Goal: Task Accomplishment & Management: Use online tool/utility

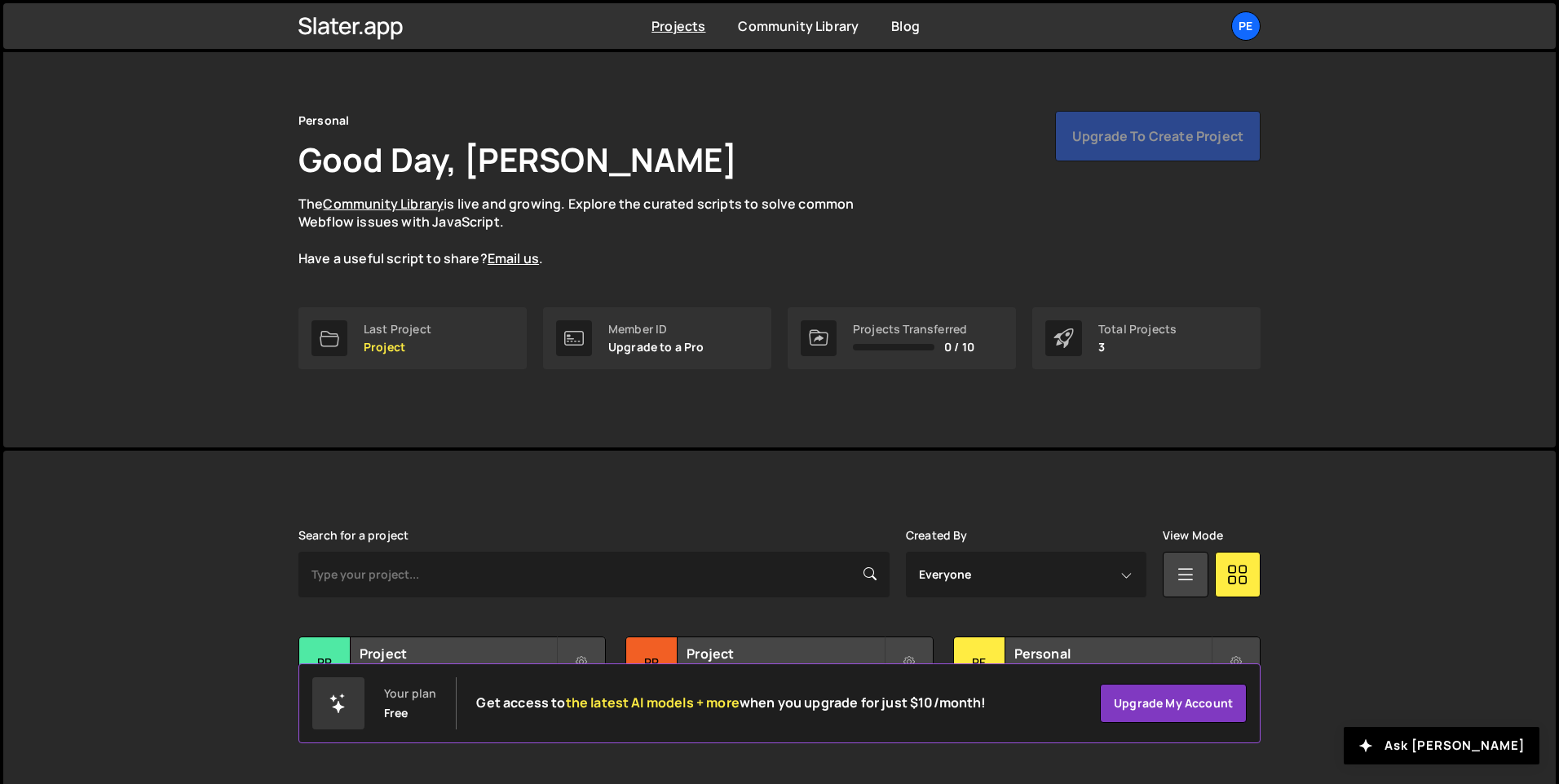
scroll to position [54, 0]
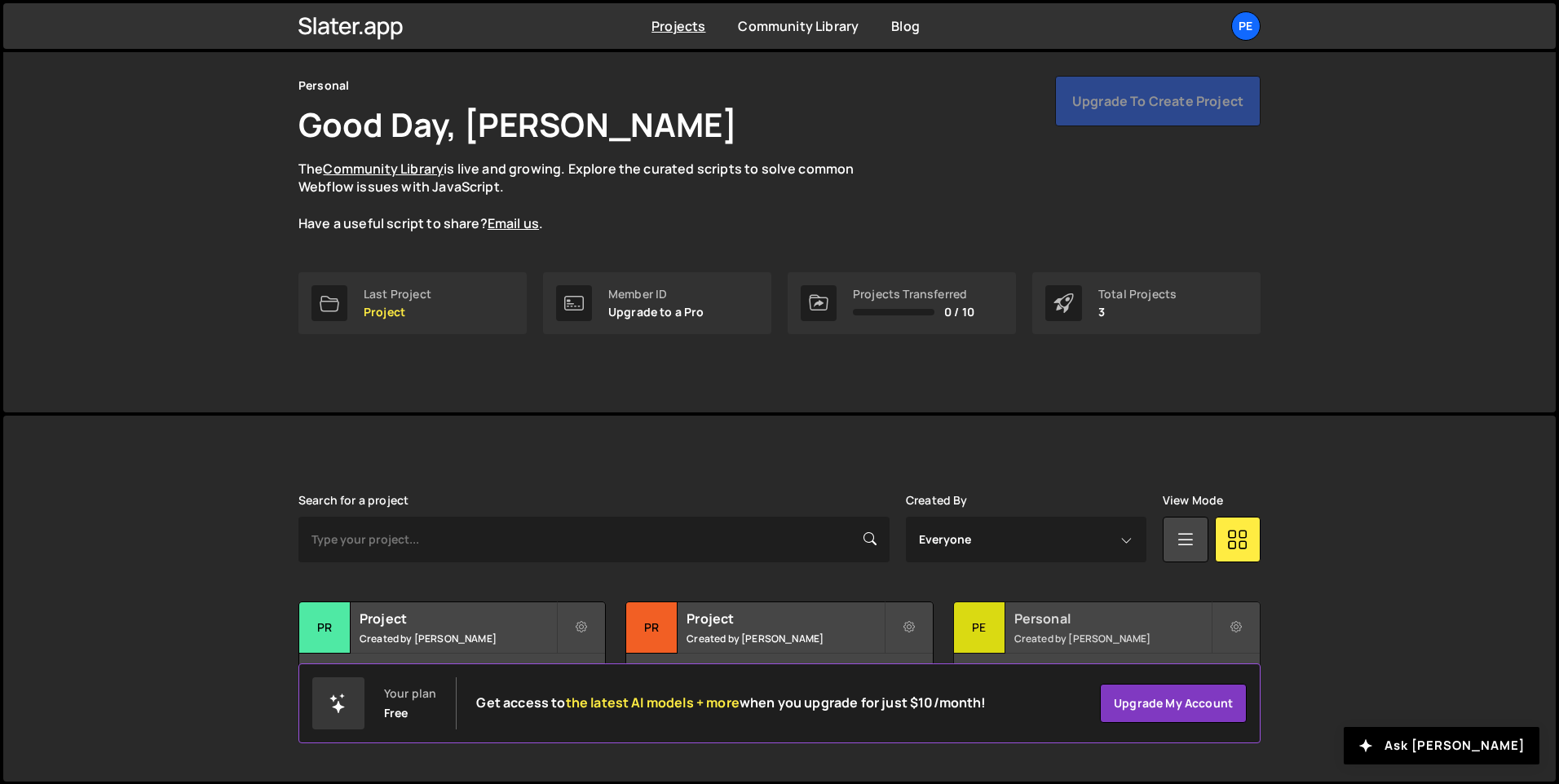
click at [986, 634] on div "Pe" at bounding box center [980, 628] width 52 height 52
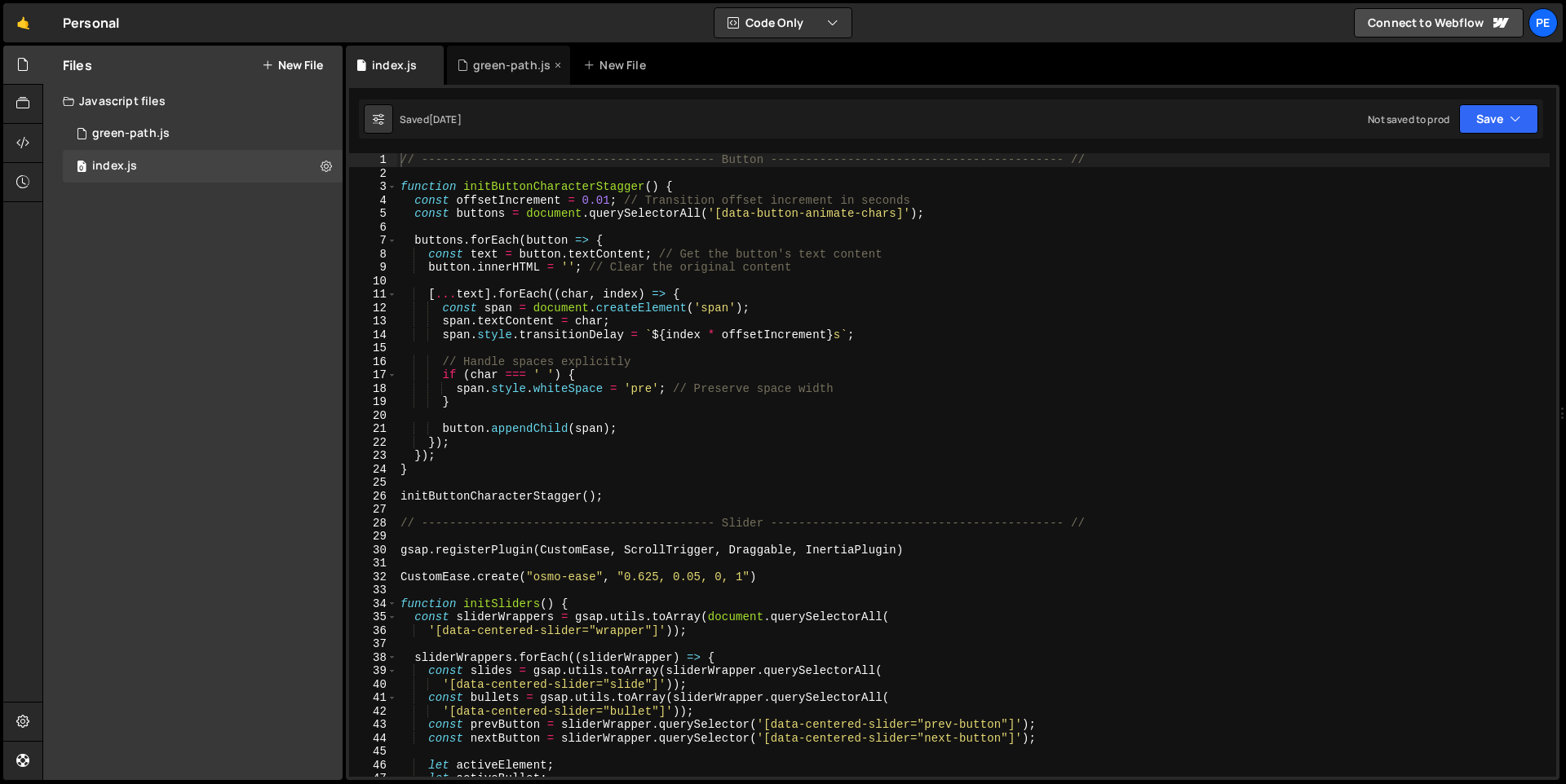
click at [491, 63] on div "green-path.js" at bounding box center [512, 66] width 78 height 17
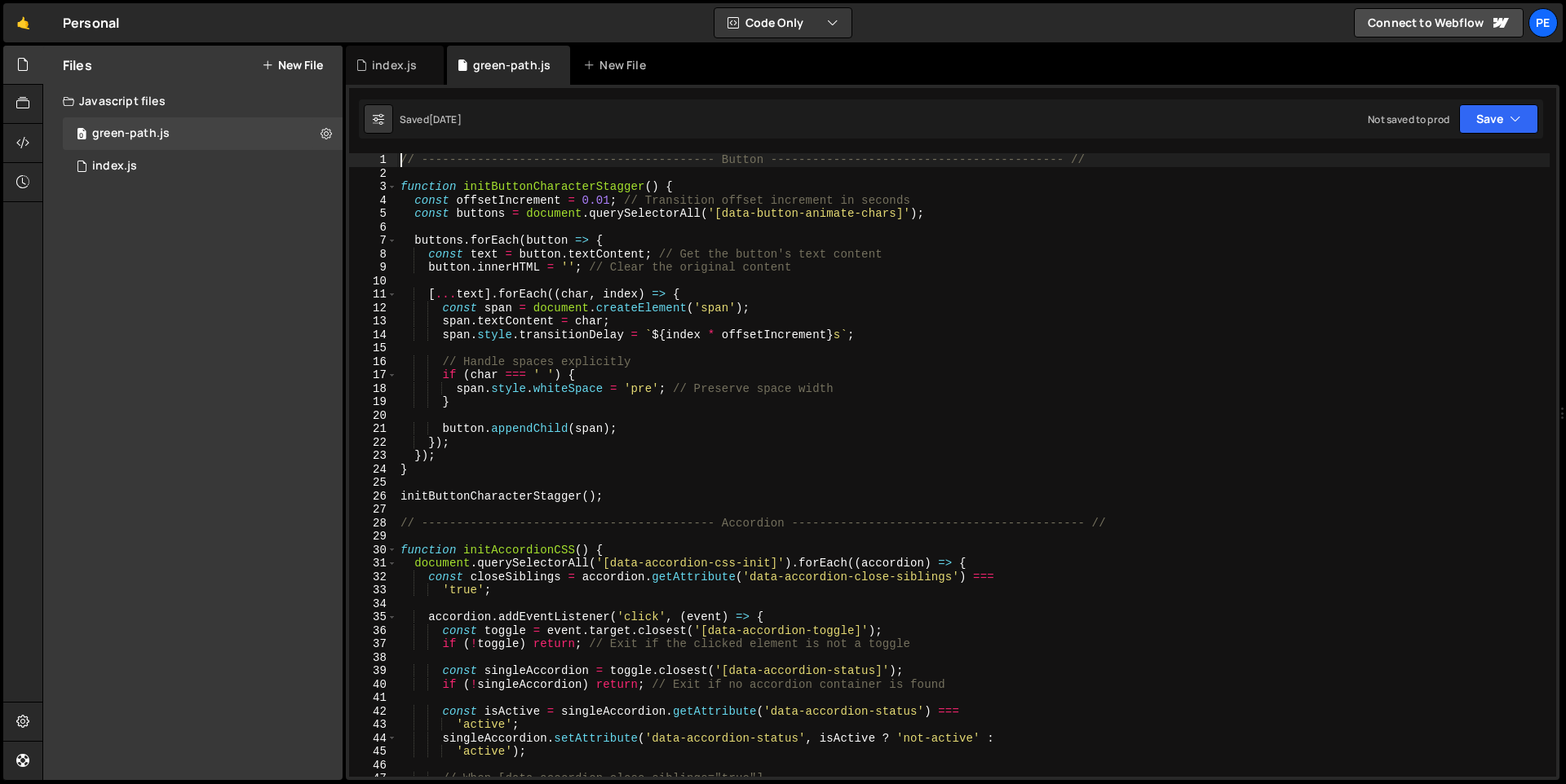
click at [403, 163] on div "// ------------------------------------------ Button --------------------------…" at bounding box center [973, 478] width 1152 height 650
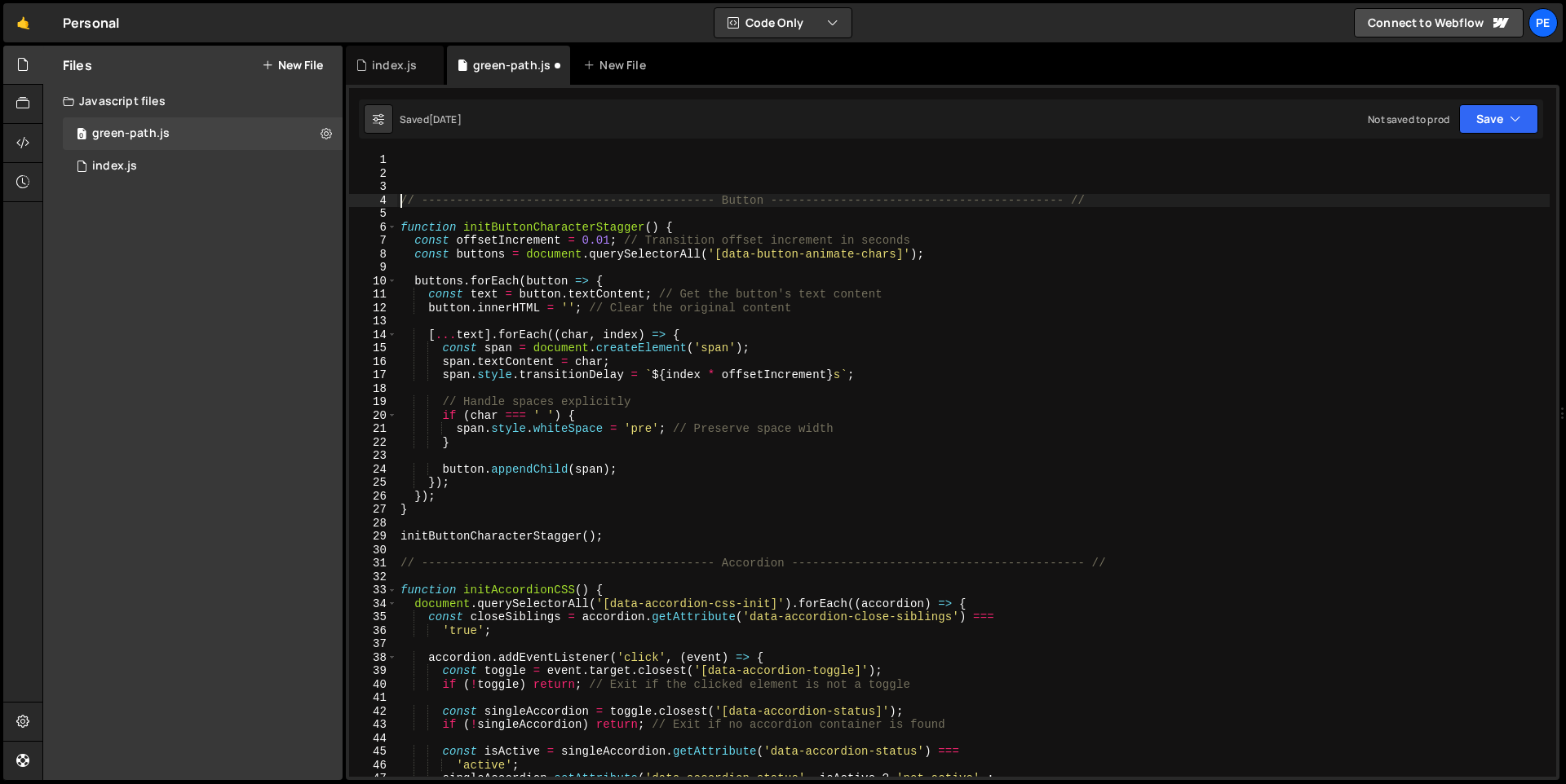
type textarea "// ------------------------------------------ Button --------------------------…"
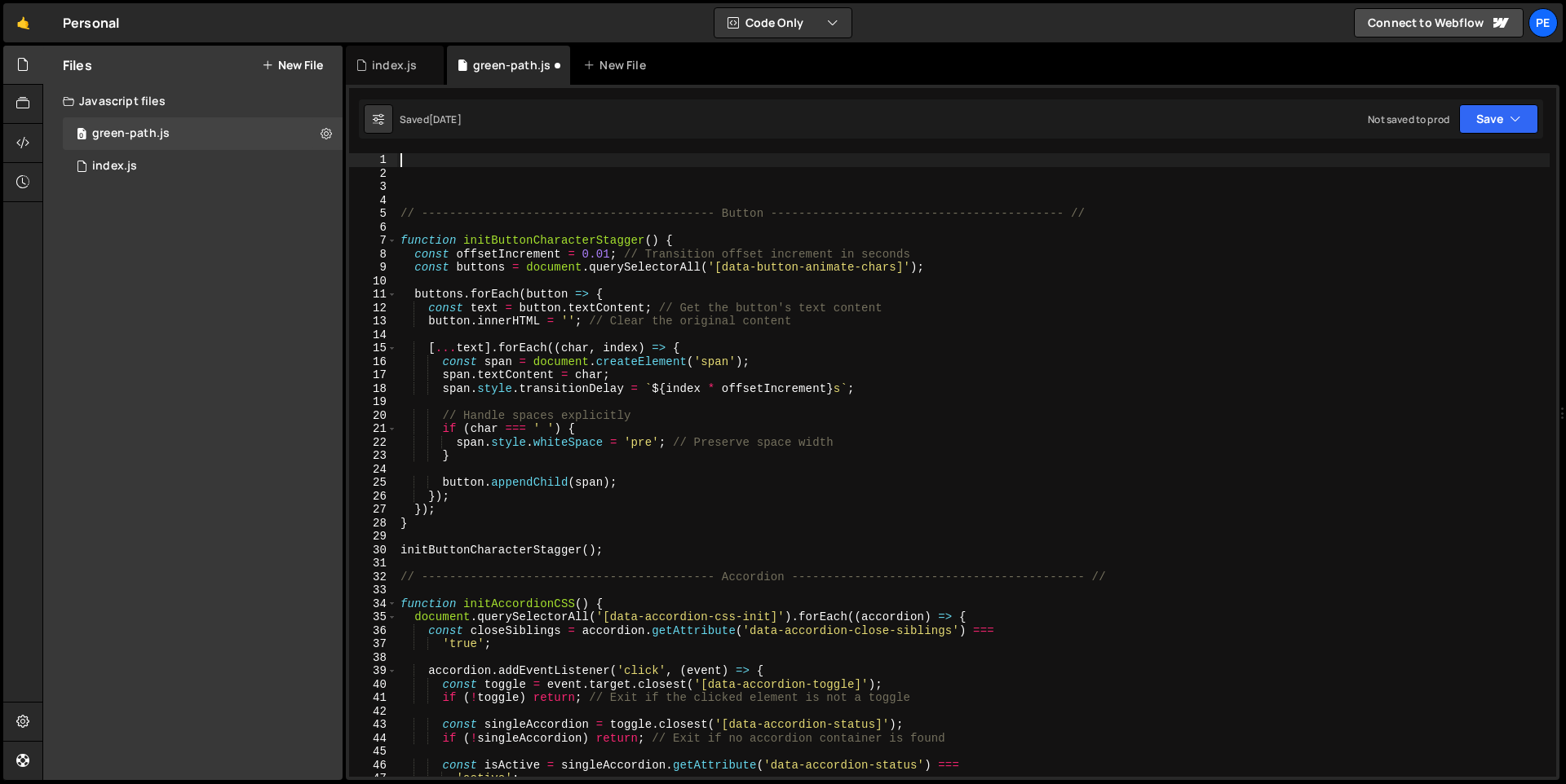
paste textarea "}"
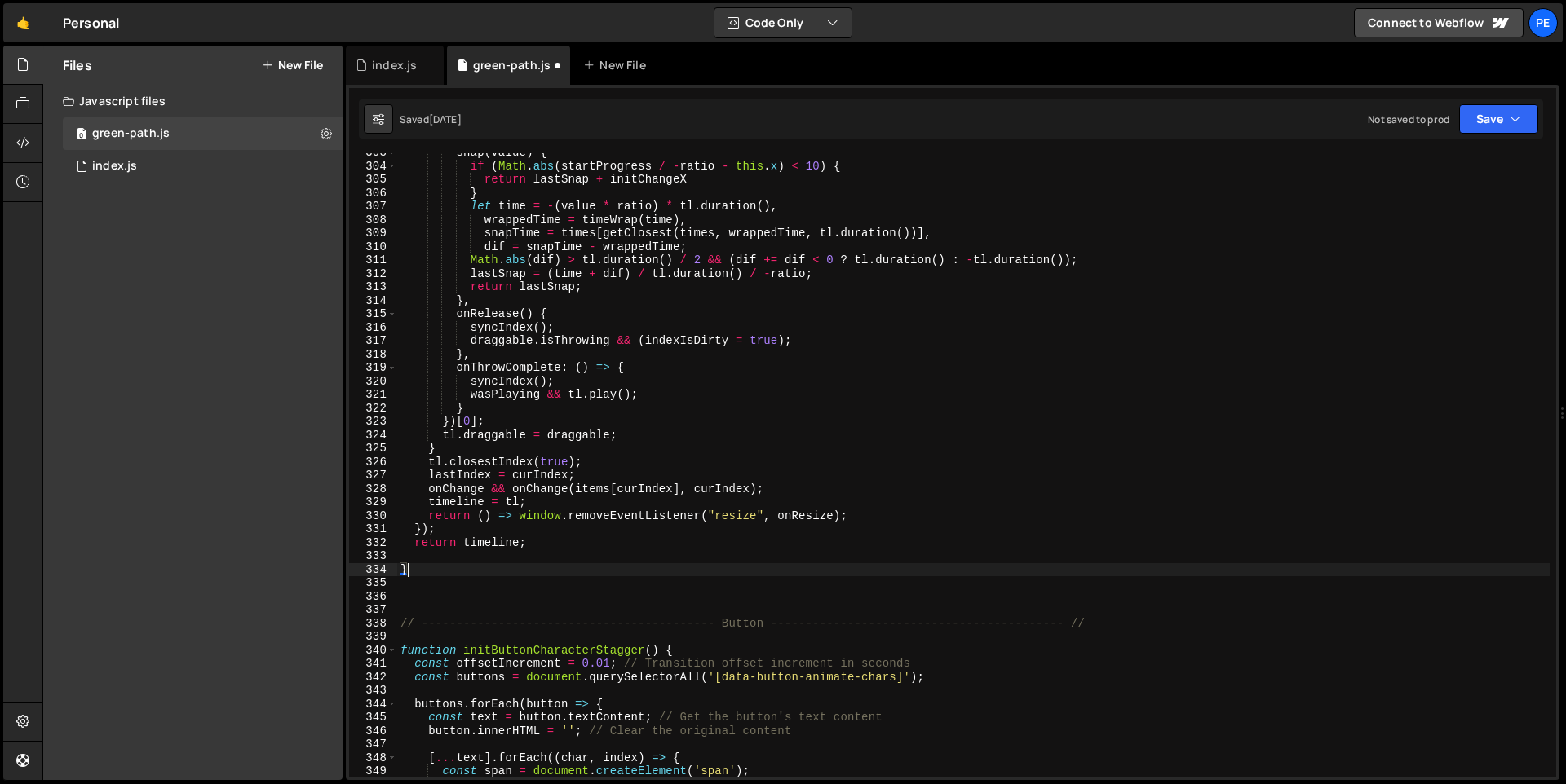
scroll to position [4210, 0]
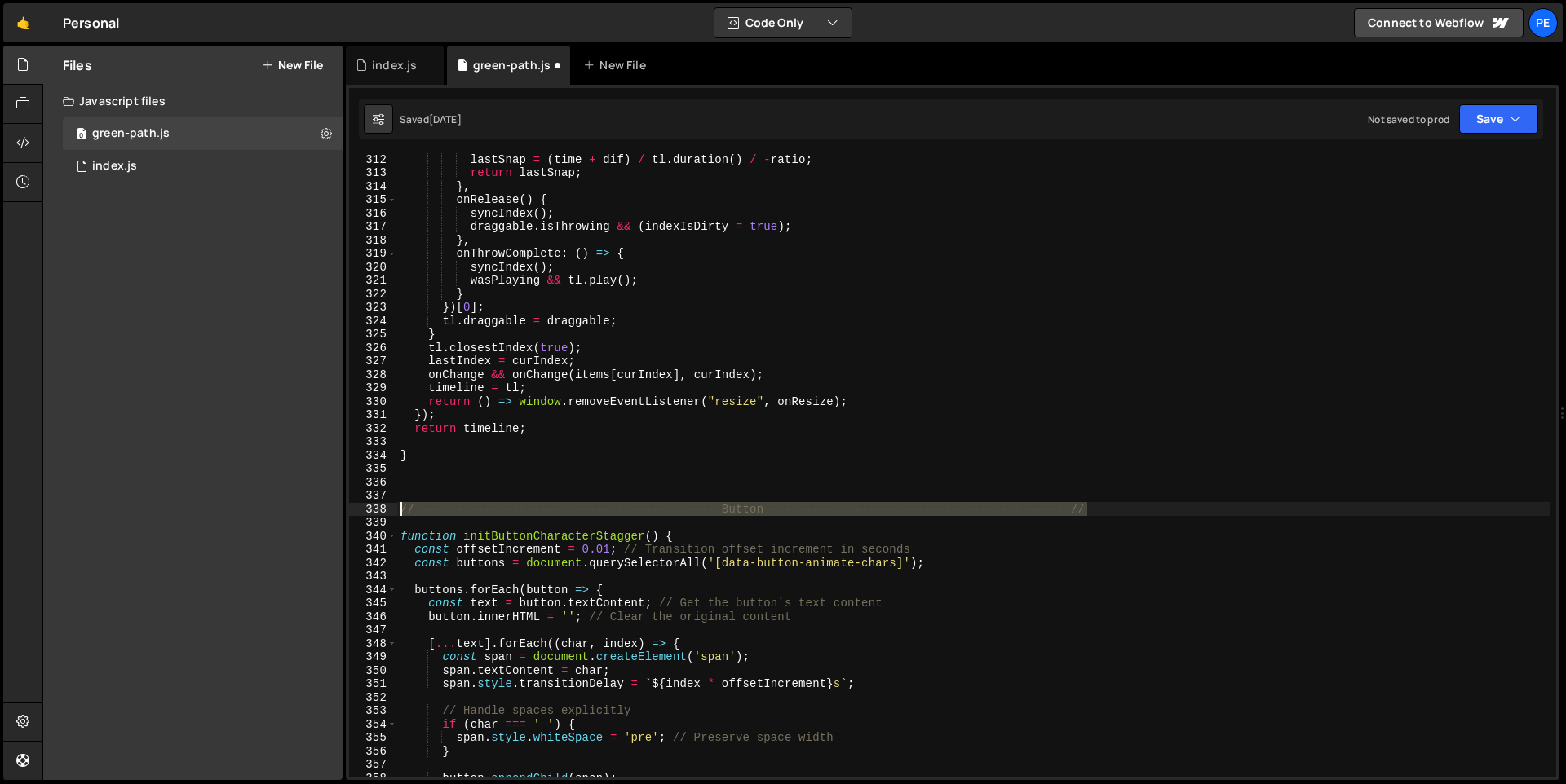
drag, startPoint x: 1111, startPoint y: 511, endPoint x: 369, endPoint y: 513, distance: 742.0
click at [369, 513] on div "} 312 313 314 315 316 317 318 319 320 321 322 323 324 325 326 327 328 329 330 3…" at bounding box center [953, 464] width 1207 height 623
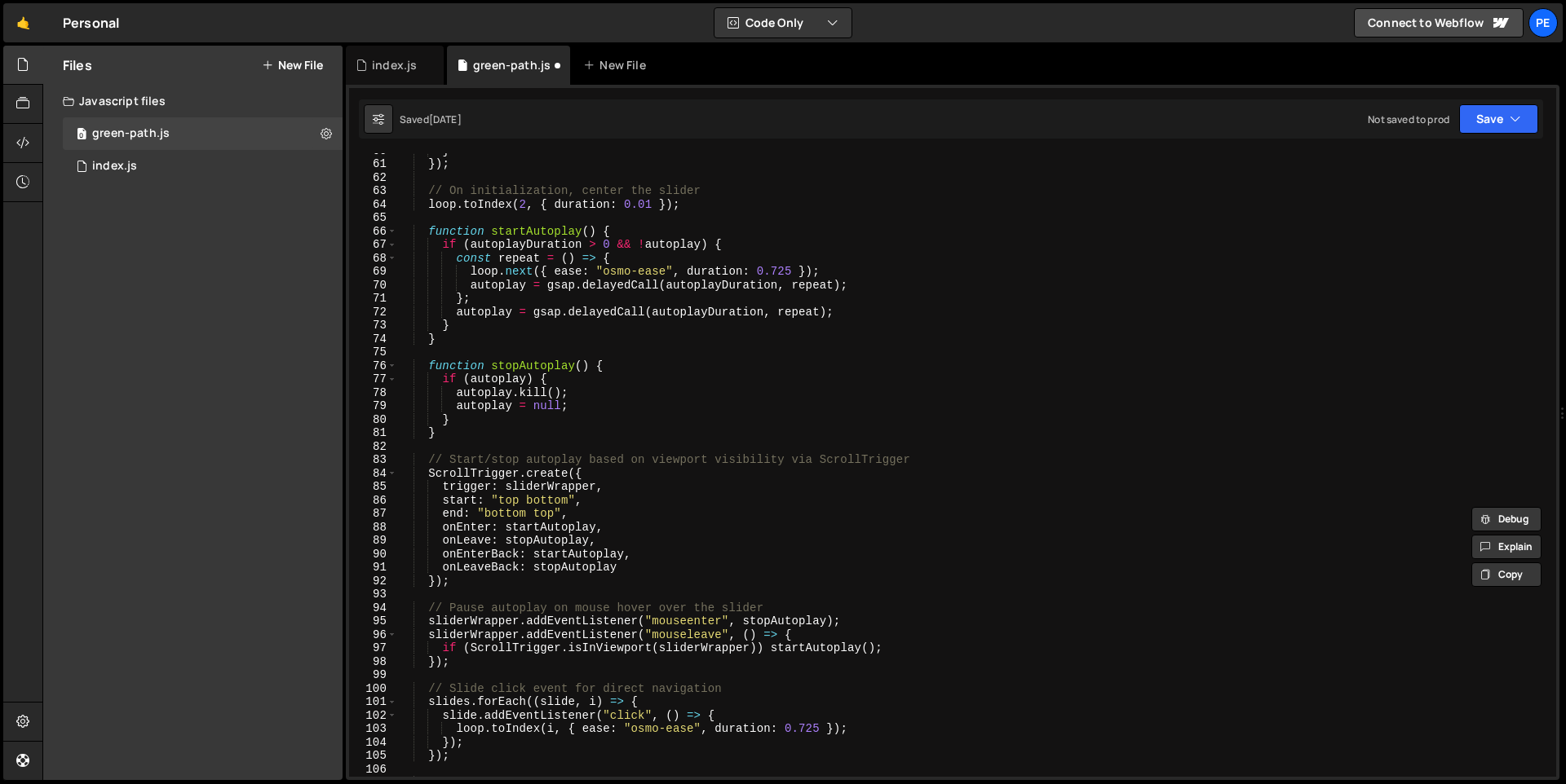
scroll to position [0, 0]
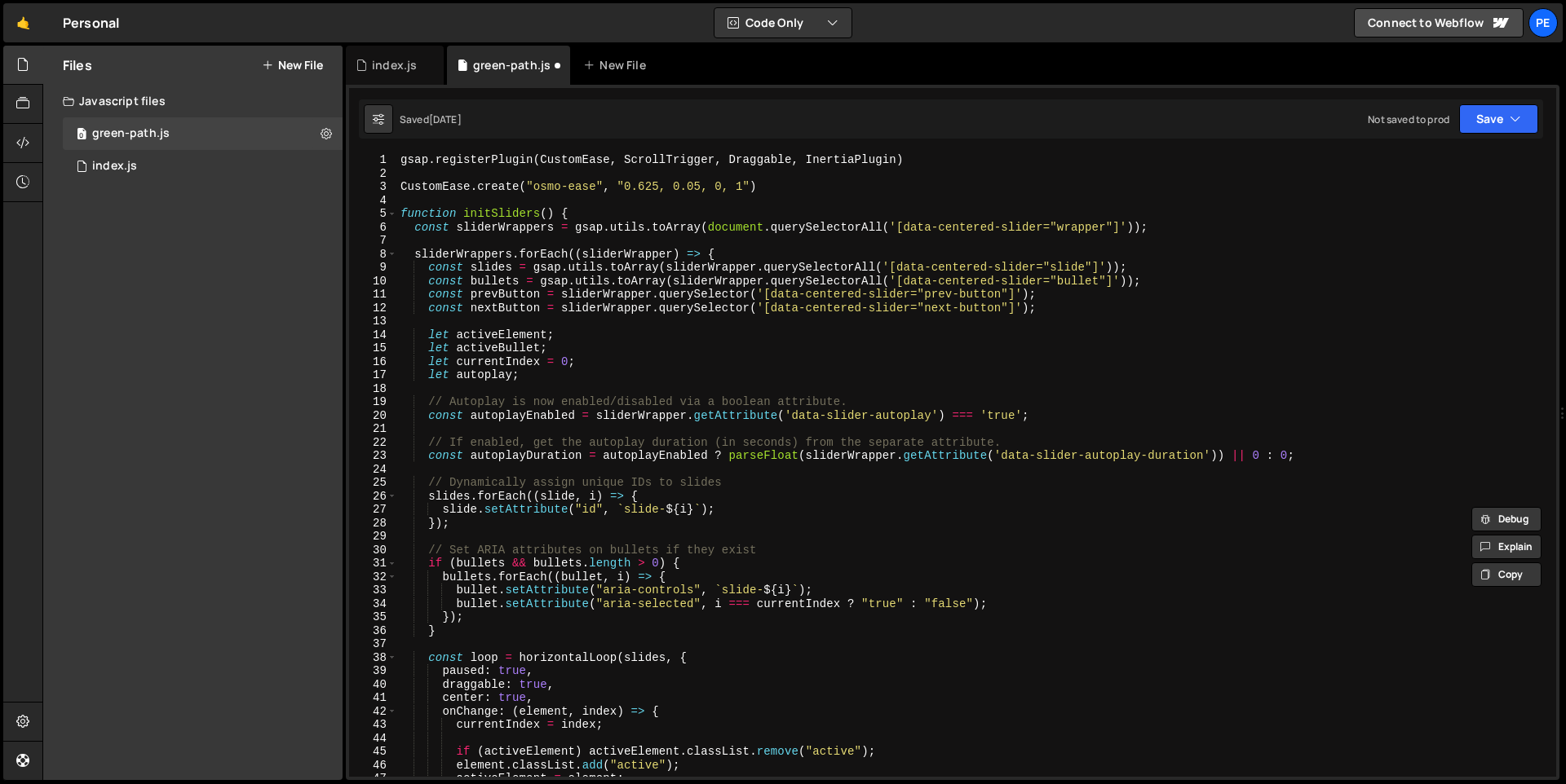
click at [401, 161] on div "gsap . registerPlugin ( CustomEase , ScrollTrigger , Draggable , InertiaPlugin …" at bounding box center [973, 478] width 1152 height 650
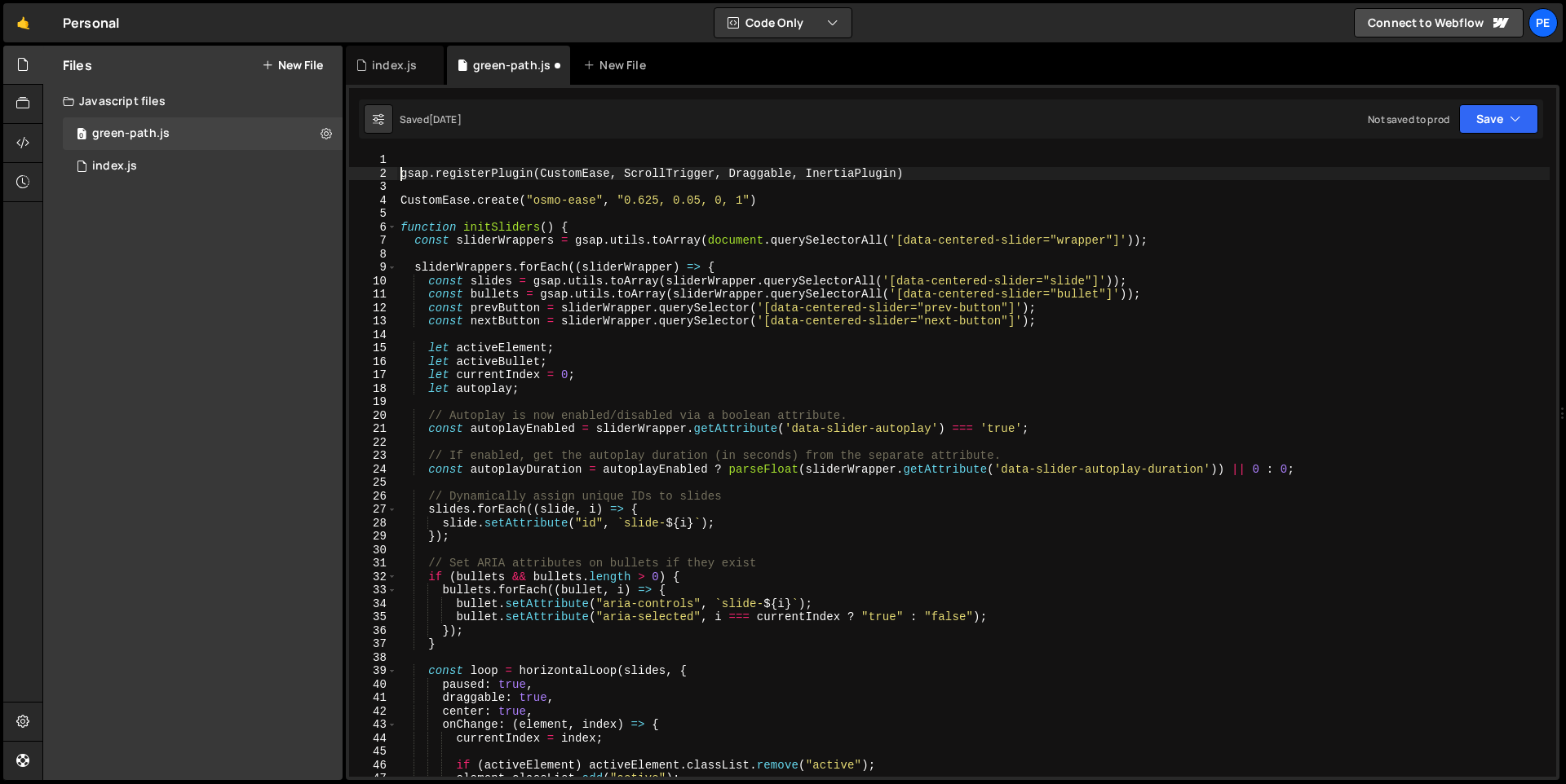
type textarea "gsap.registerPlugin(CustomEase, ScrollTrigger, Draggable, InertiaPlugin)"
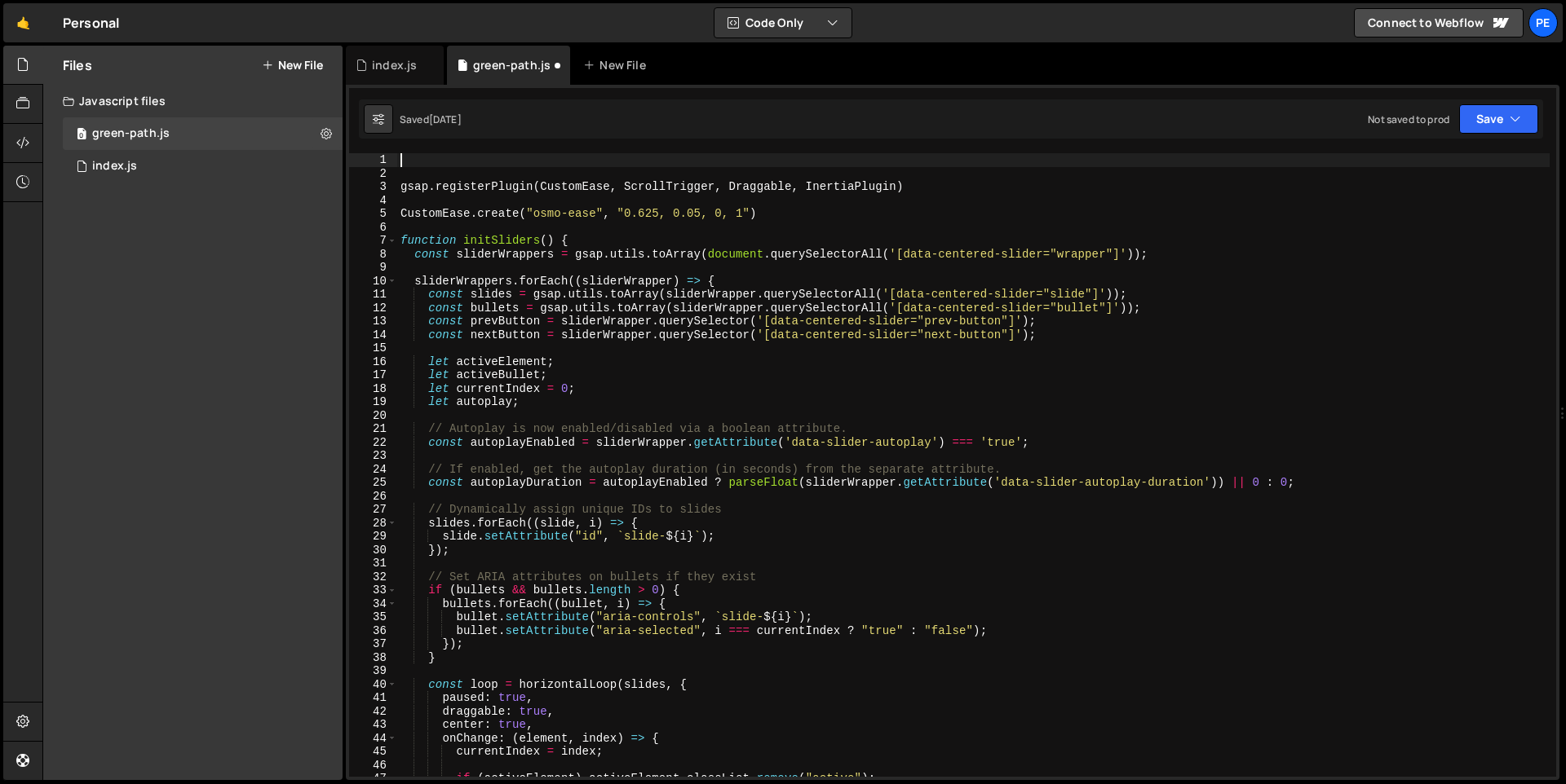
paste textarea "// ------------------------------------------ Button --------------------------…"
click at [752, 163] on div "// ------------------------------------------ Button --------------------------…" at bounding box center [973, 478] width 1152 height 650
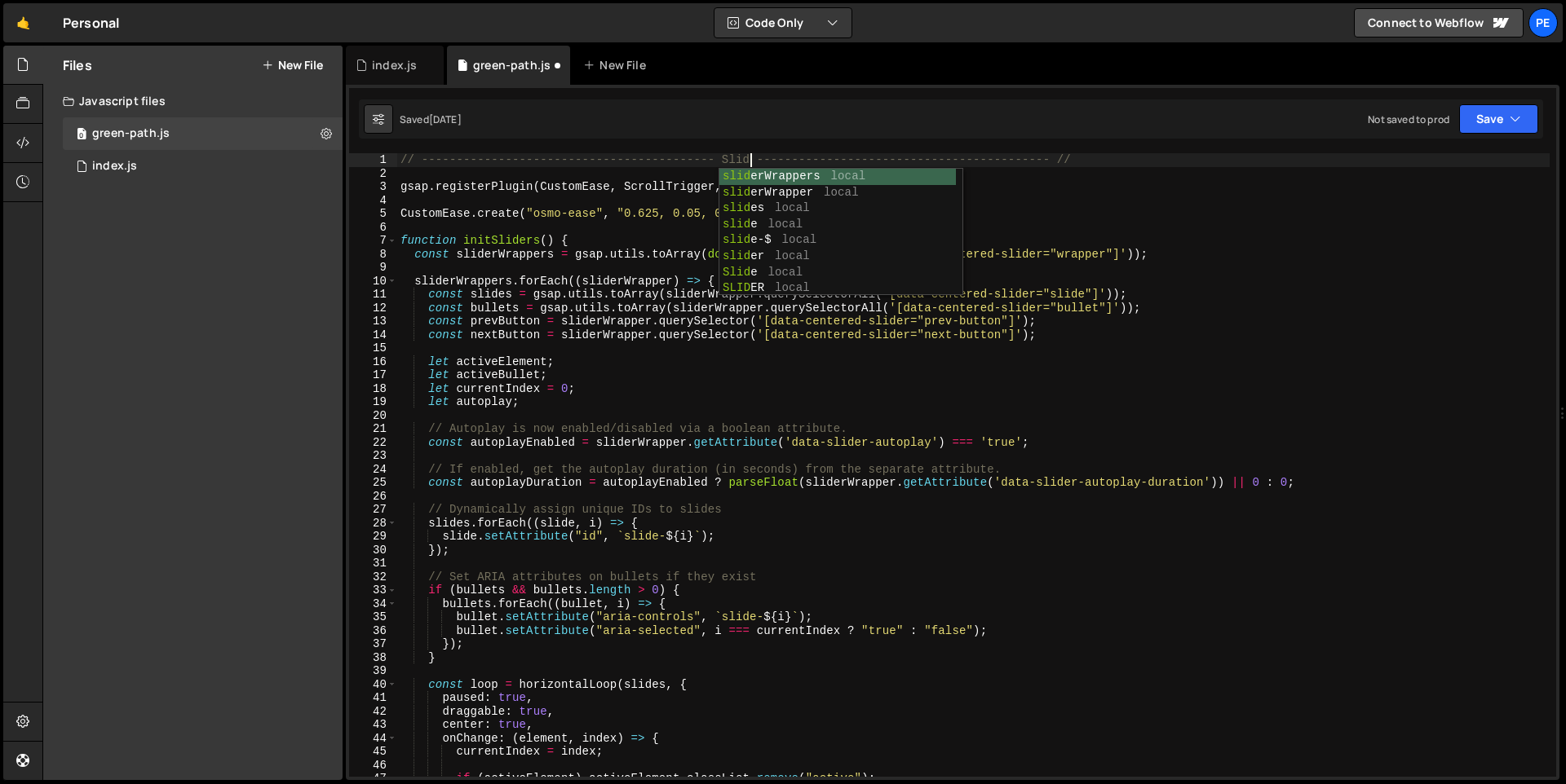
scroll to position [0, 25]
click at [740, 154] on div "// ------------------------------------------ Slider --------------------------…" at bounding box center [973, 478] width 1152 height 650
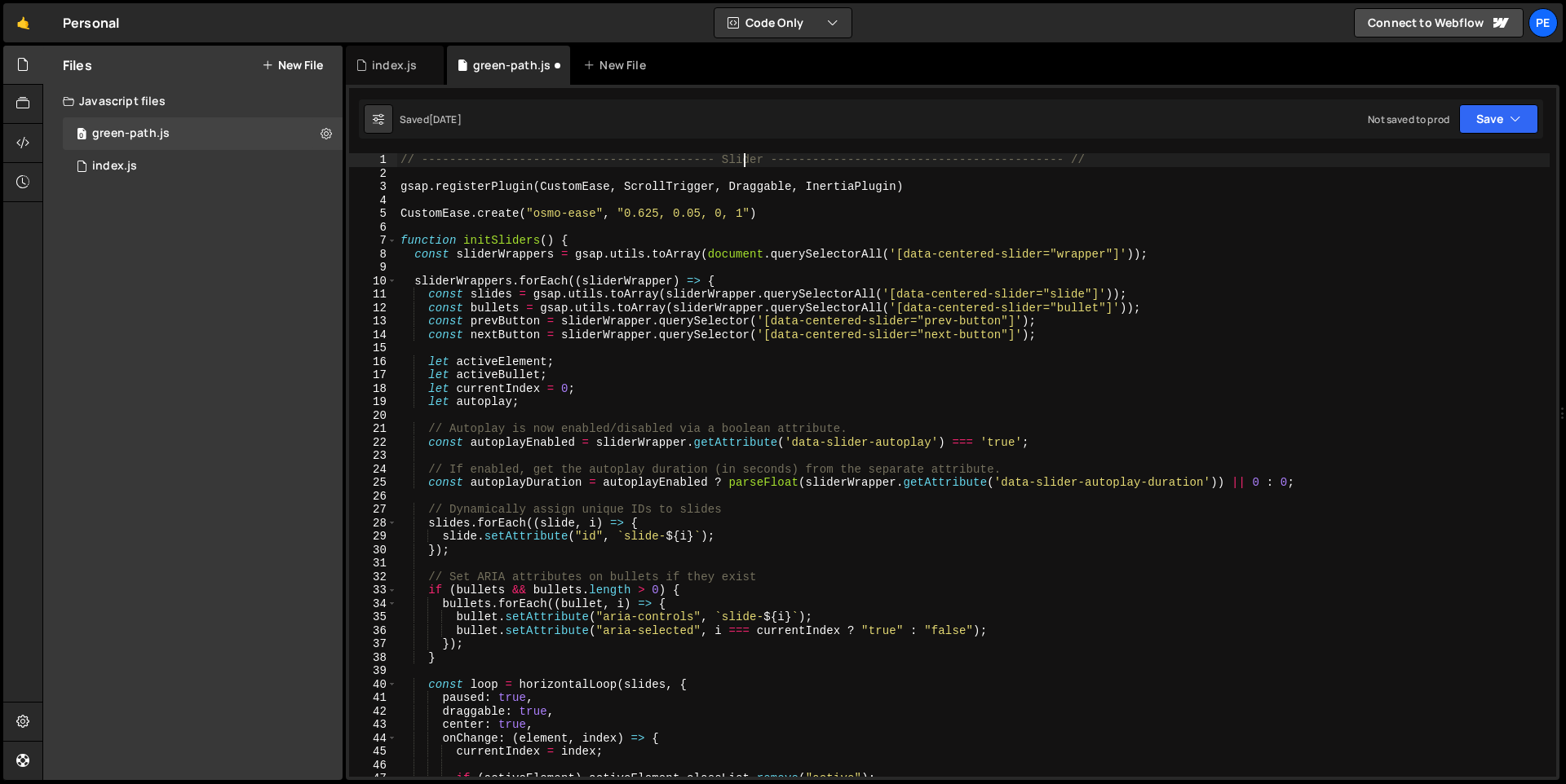
click at [740, 154] on div "// ------------------------------------------ Slider --------------------------…" at bounding box center [973, 478] width 1152 height 650
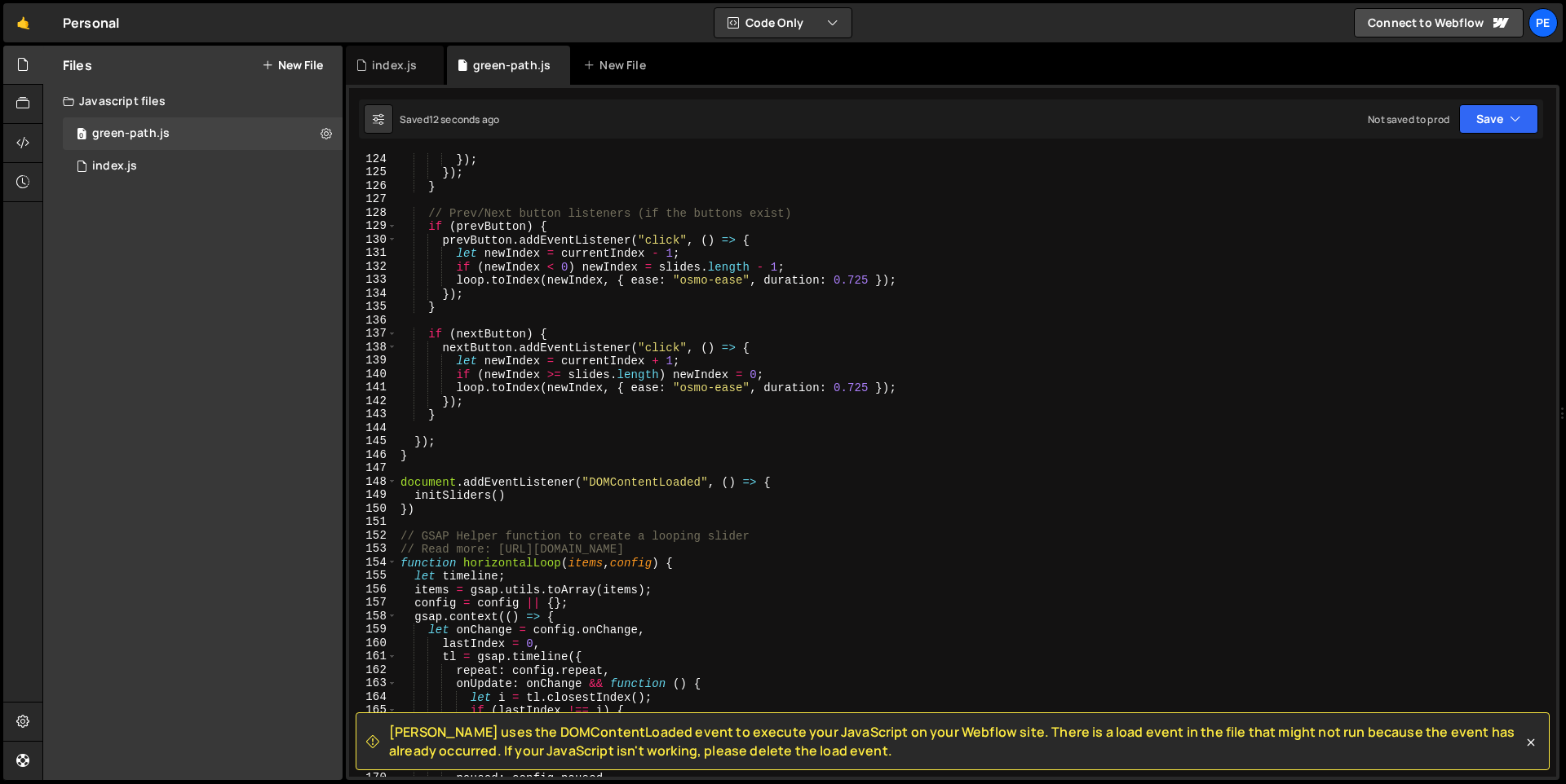
scroll to position [1655, 0]
drag, startPoint x: 520, startPoint y: 497, endPoint x: 413, endPoint y: 497, distance: 107.0
click at [413, 497] on div "}) ; }) ; } // Prev/Next button listeners (if the buttons exist) if ( prevButto…" at bounding box center [973, 477] width 1152 height 650
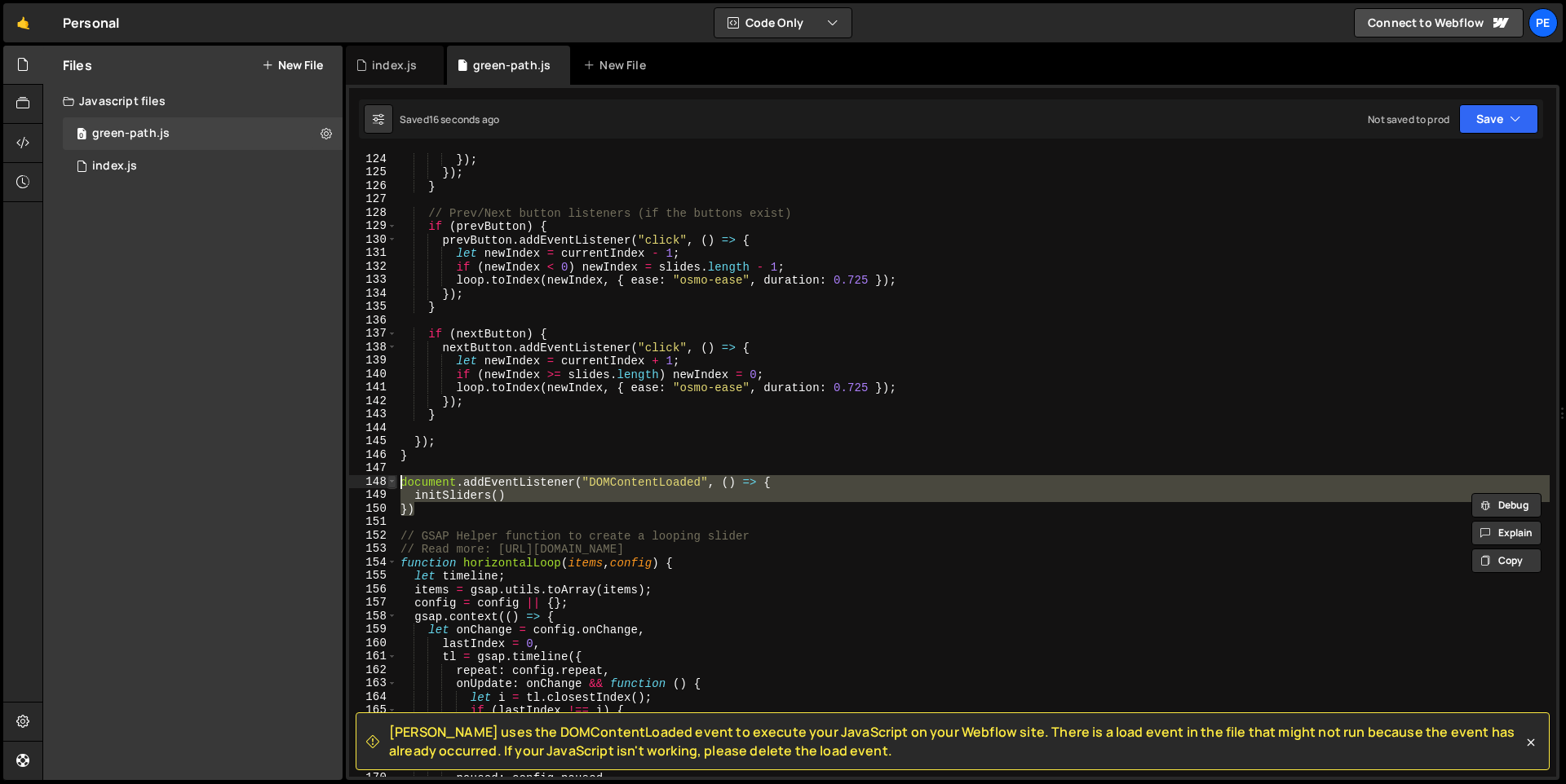
drag, startPoint x: 439, startPoint y: 510, endPoint x: 393, endPoint y: 480, distance: 54.9
click at [393, 480] on div "initSliders() 124 125 126 127 128 129 130 131 132 133 134 135 136 137 138 139 1…" at bounding box center [953, 464] width 1207 height 623
paste textarea
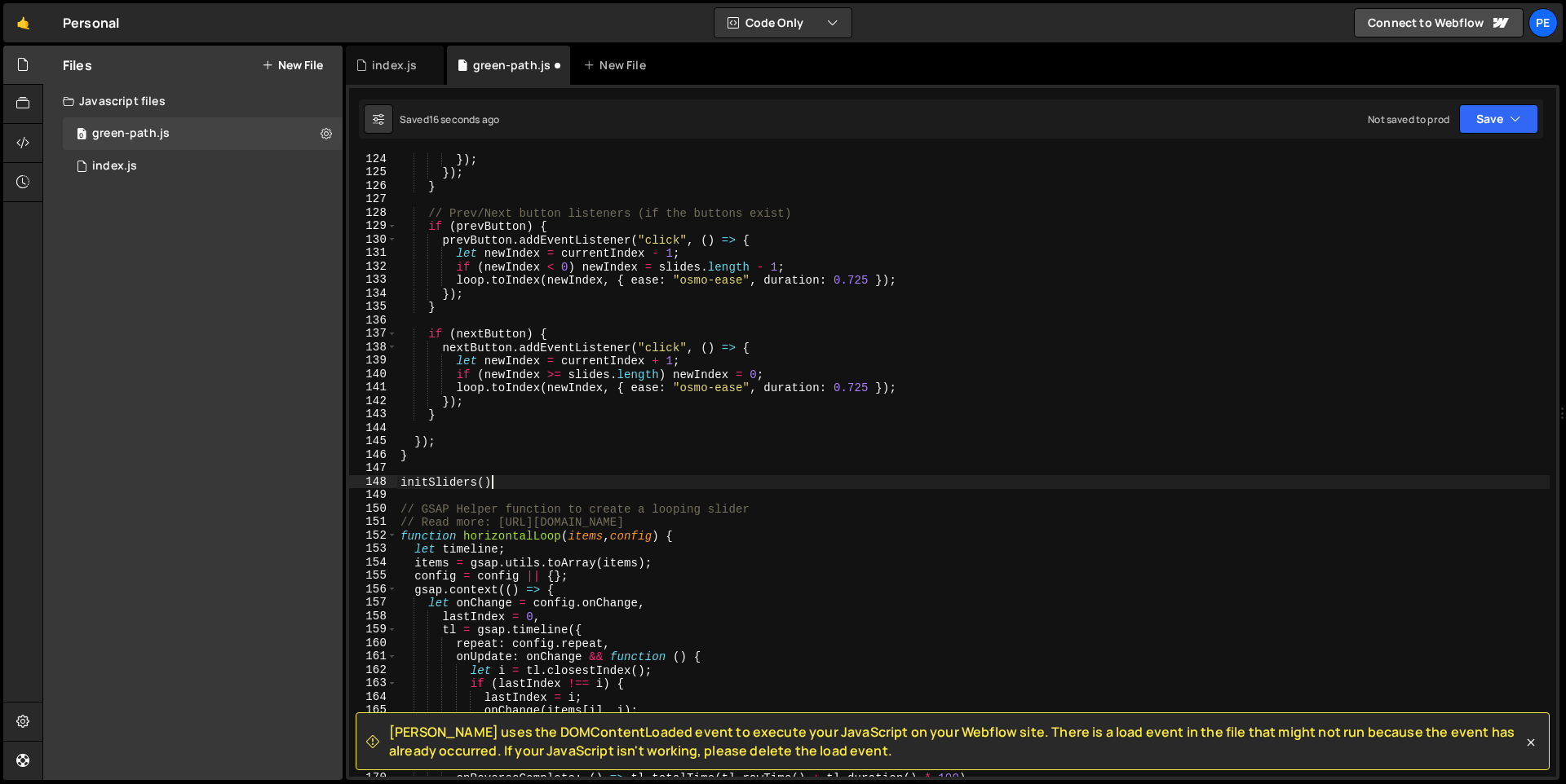
scroll to position [0, 6]
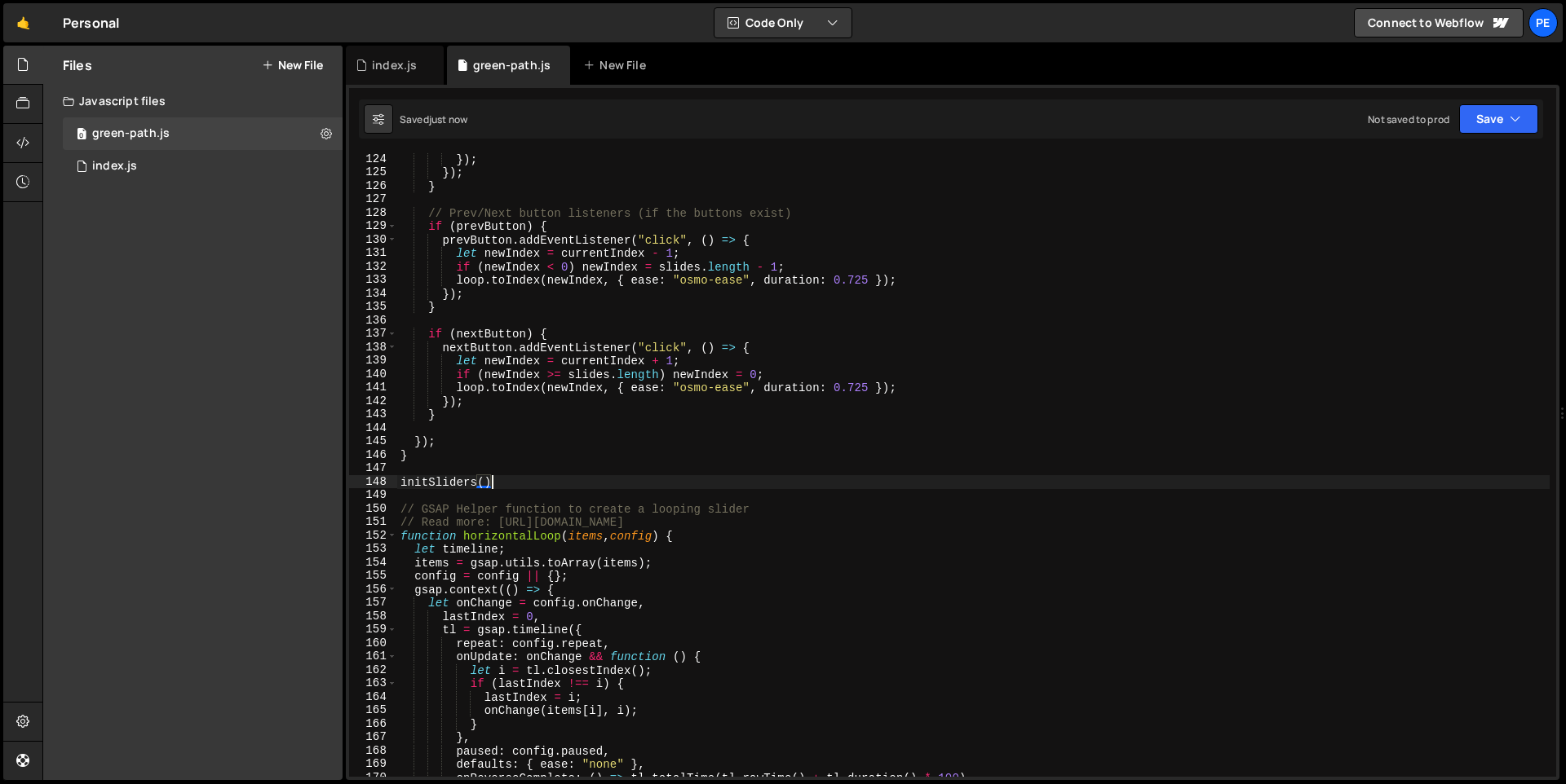
type textarea "initSliders()"
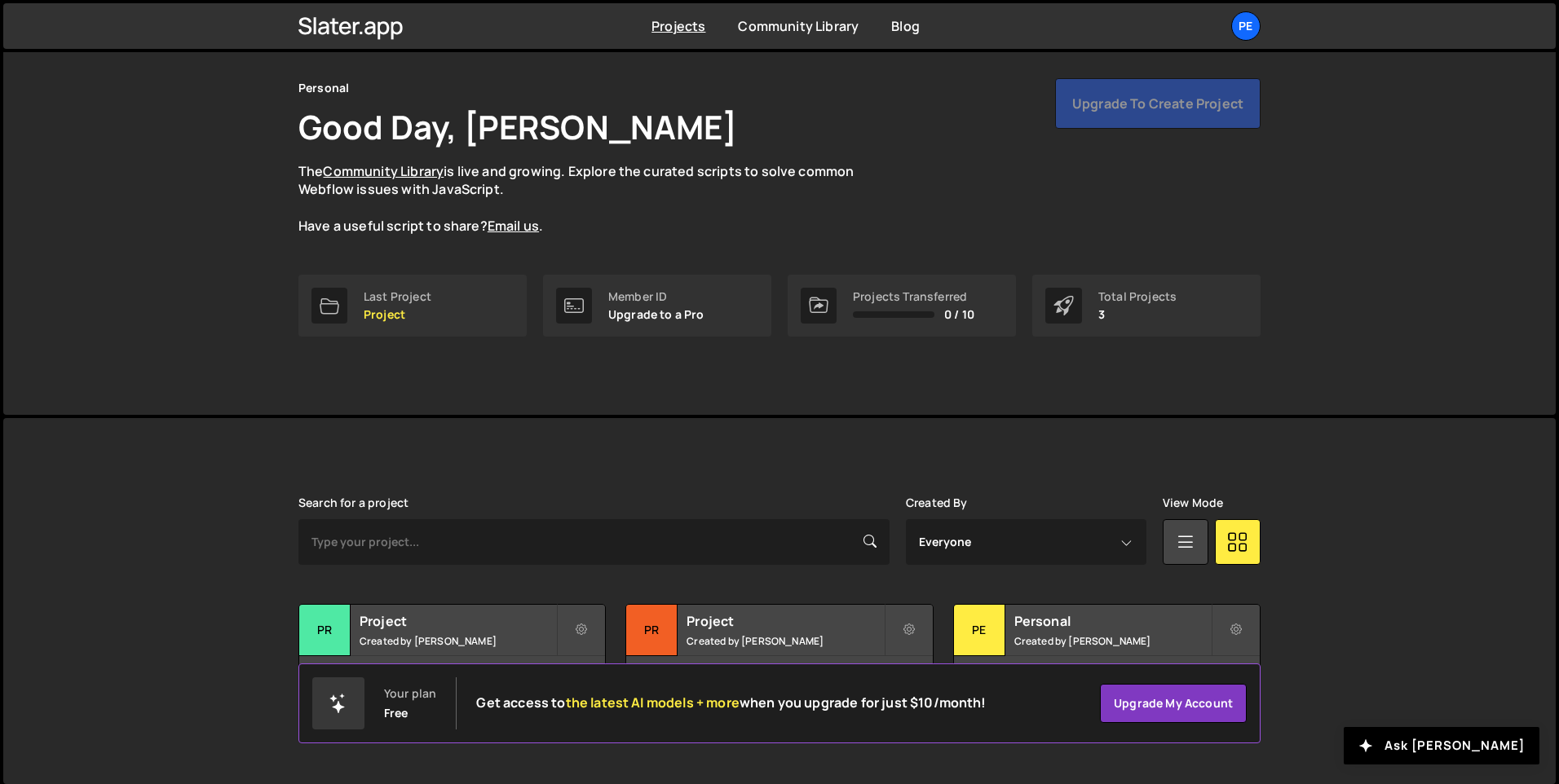
scroll to position [54, 0]
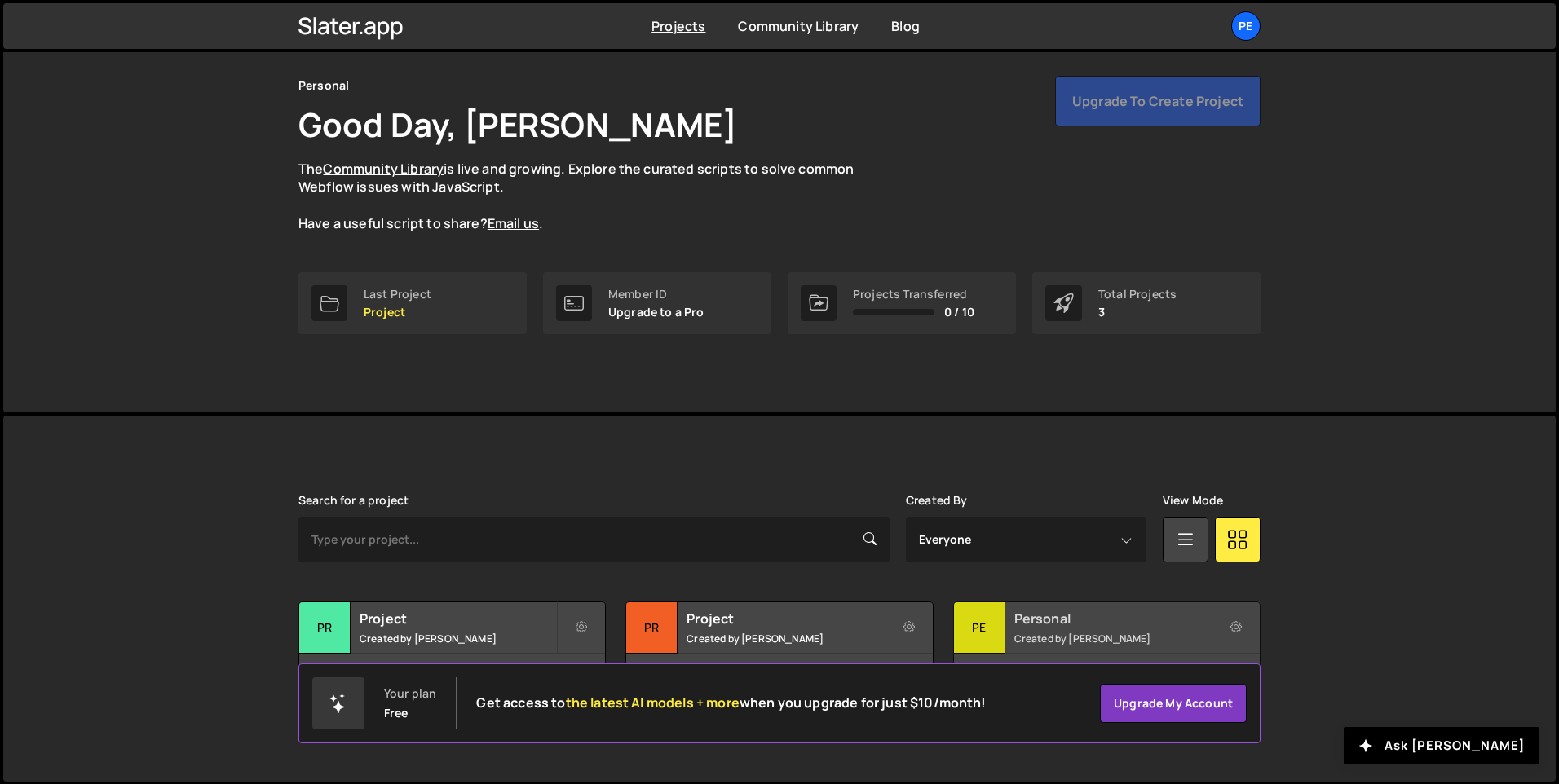
click at [986, 632] on div "Pe" at bounding box center [980, 628] width 52 height 52
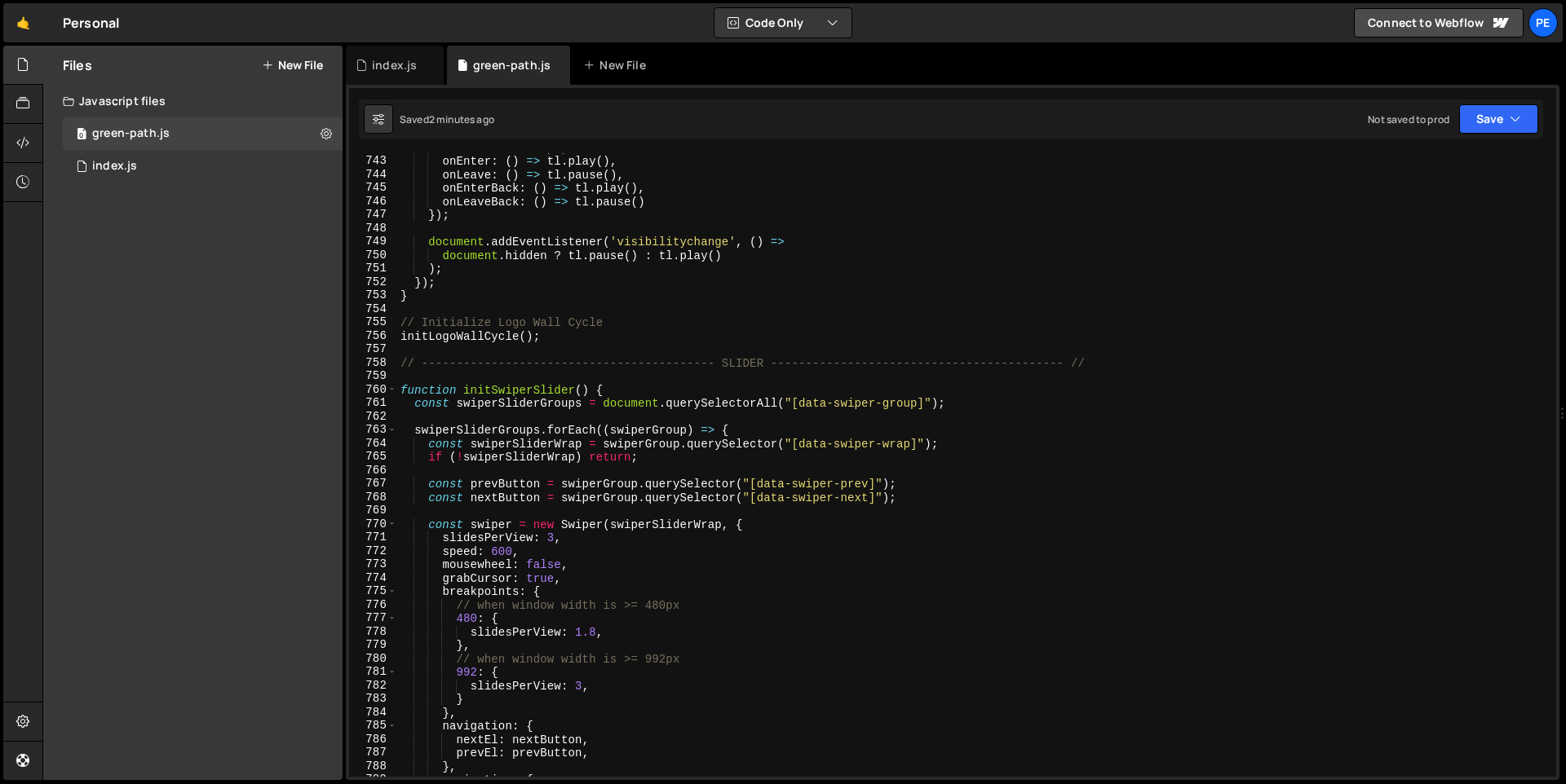
scroll to position [10073, 0]
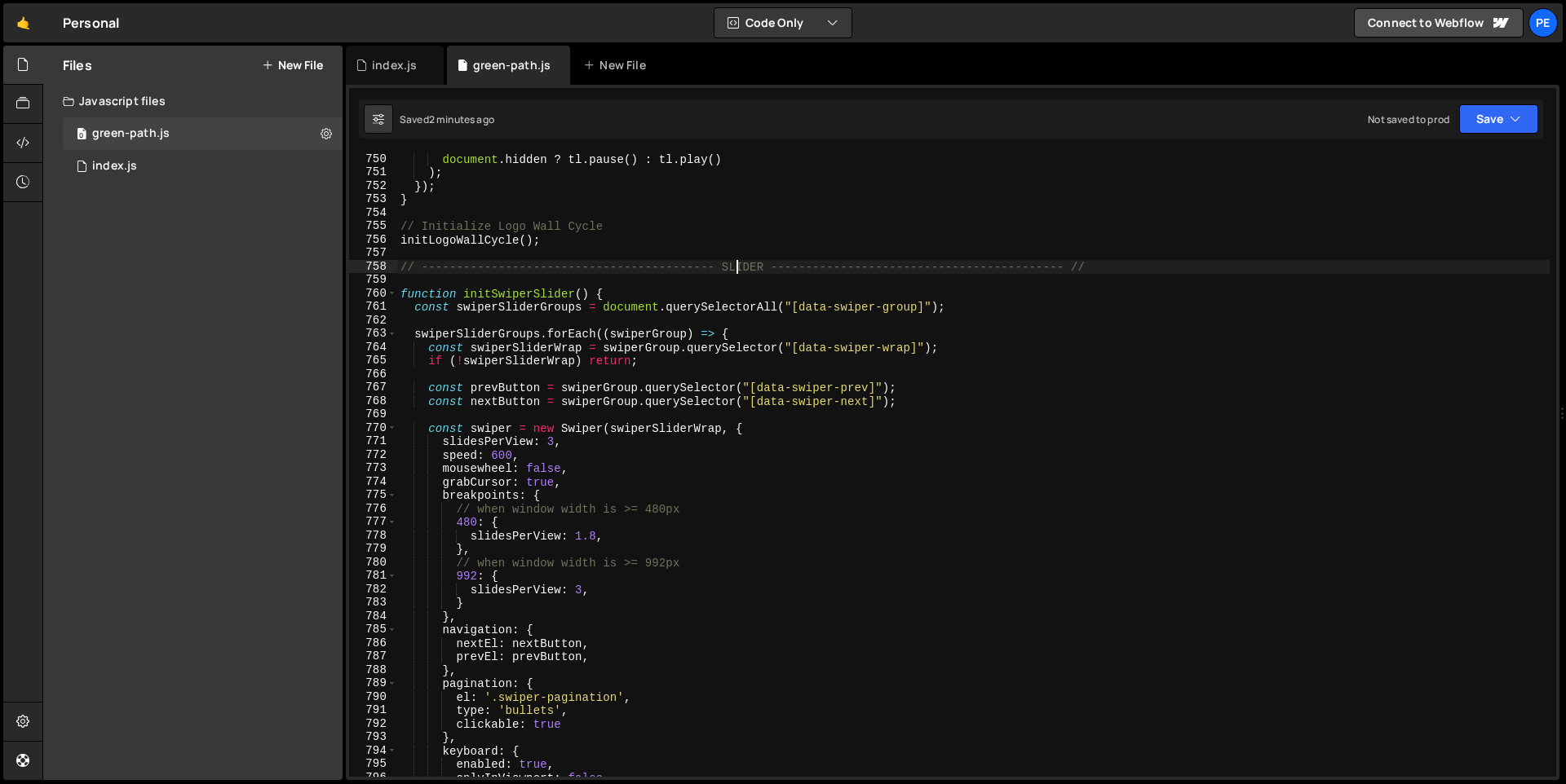
click at [734, 271] on div "document . hidden ? tl . pause ( ) : tl . play ( ) ) ; }) ; } // Initialize Log…" at bounding box center [973, 477] width 1152 height 650
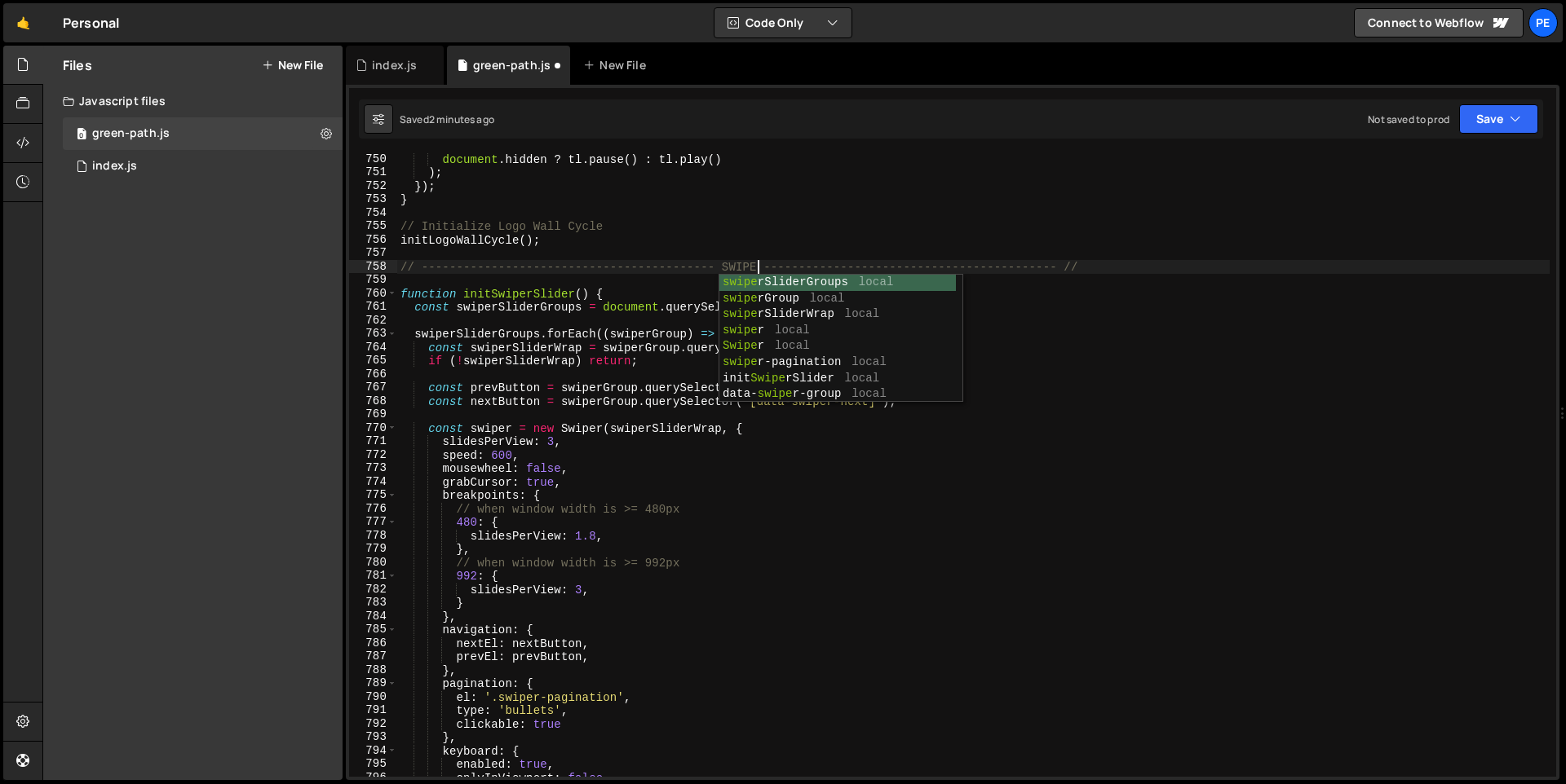
scroll to position [0, 25]
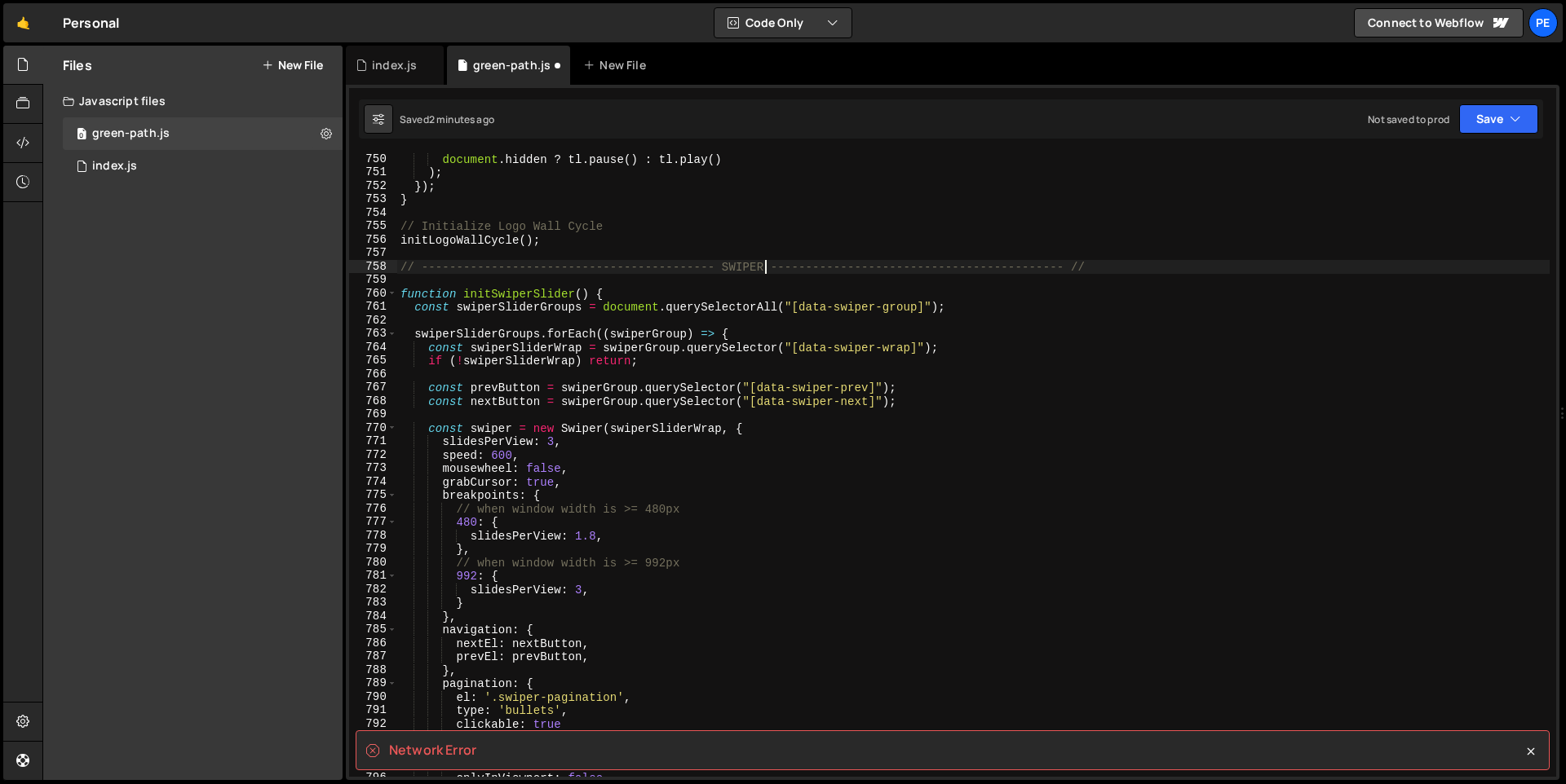
click at [1013, 476] on div "document . hidden ? tl . pause ( ) : tl . play ( ) ) ; }) ; } // Initialize Log…" at bounding box center [973, 477] width 1152 height 650
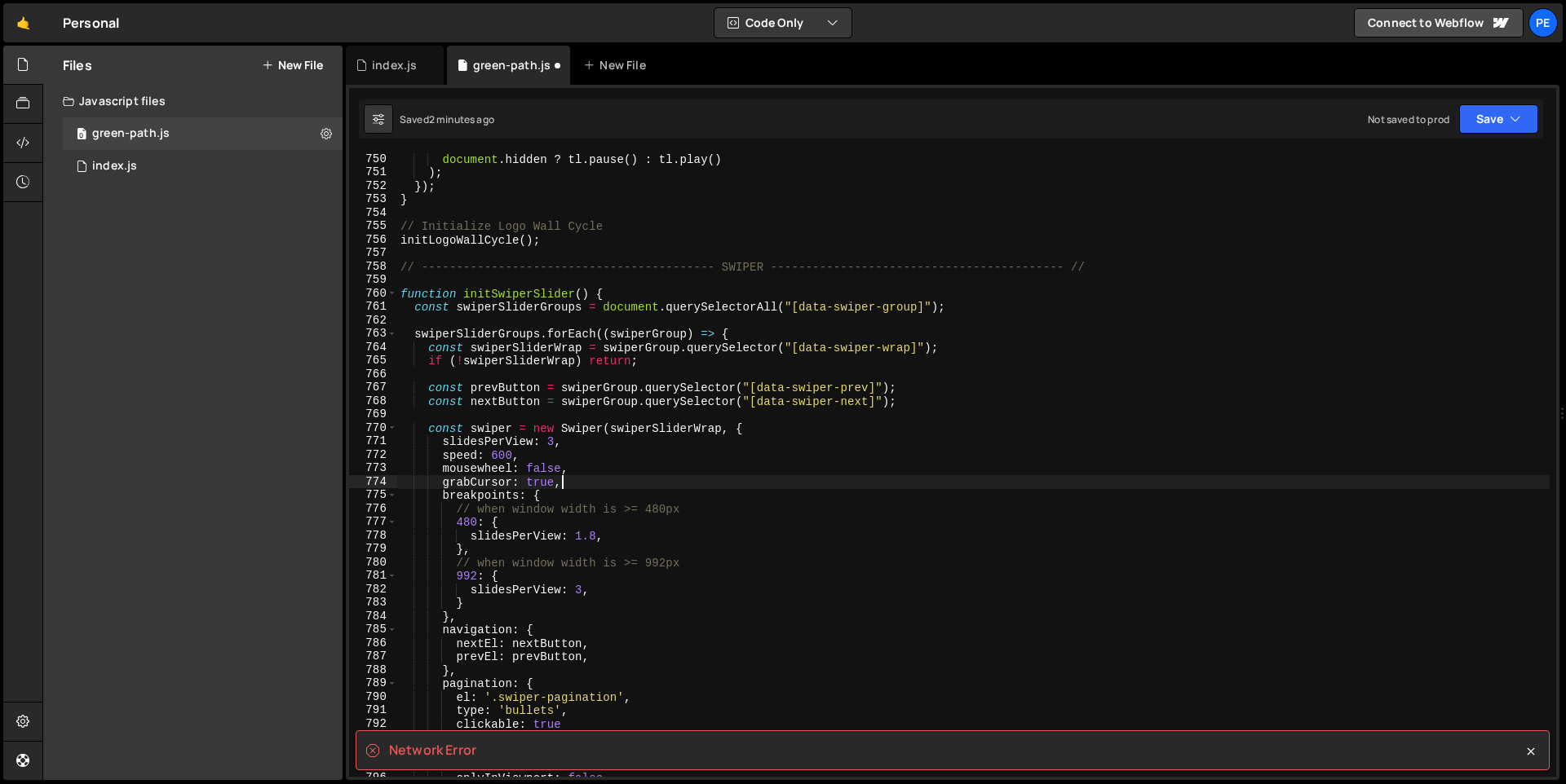
scroll to position [0, 10]
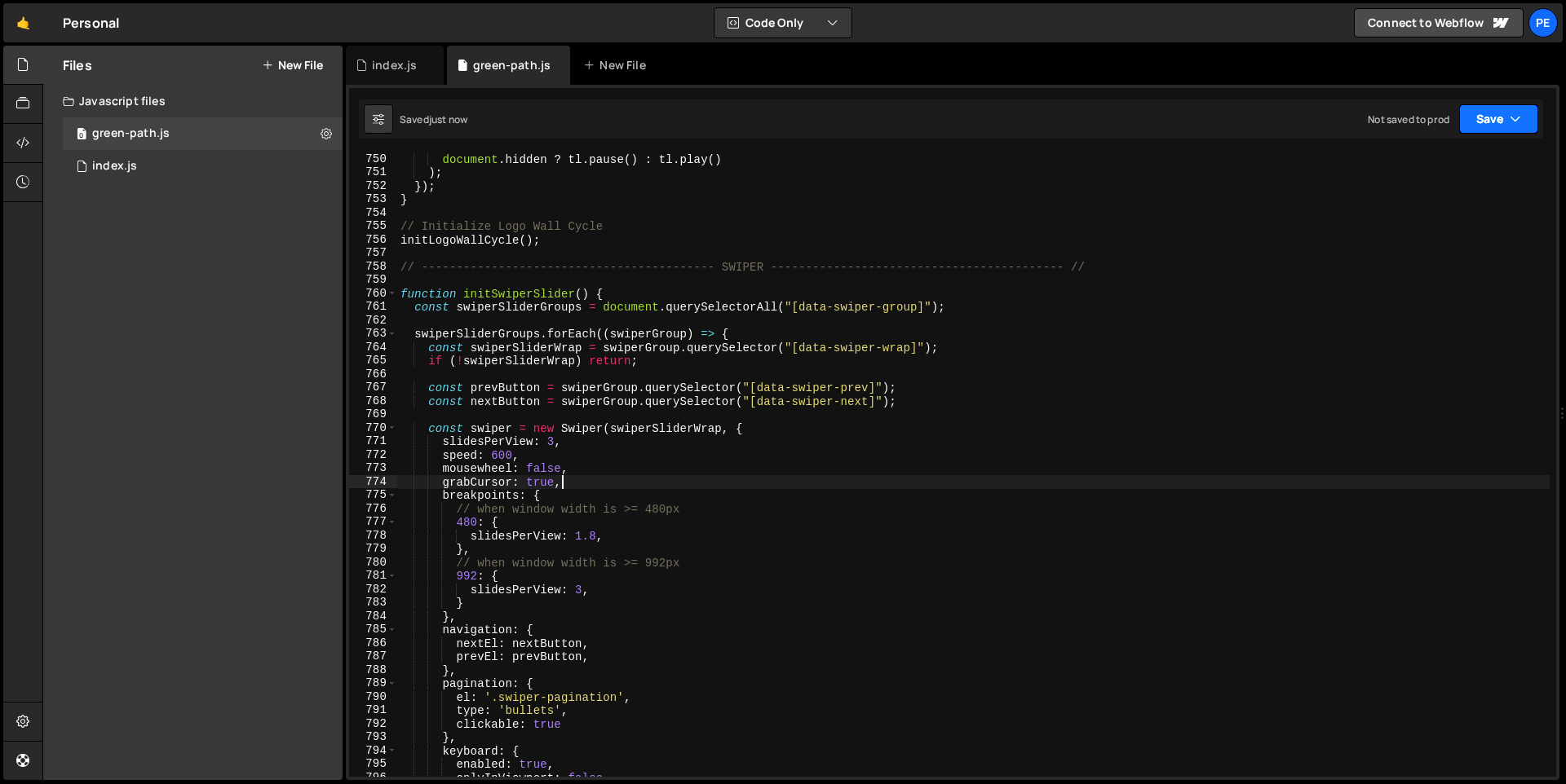
click at [1518, 124] on icon "button" at bounding box center [1515, 119] width 11 height 17
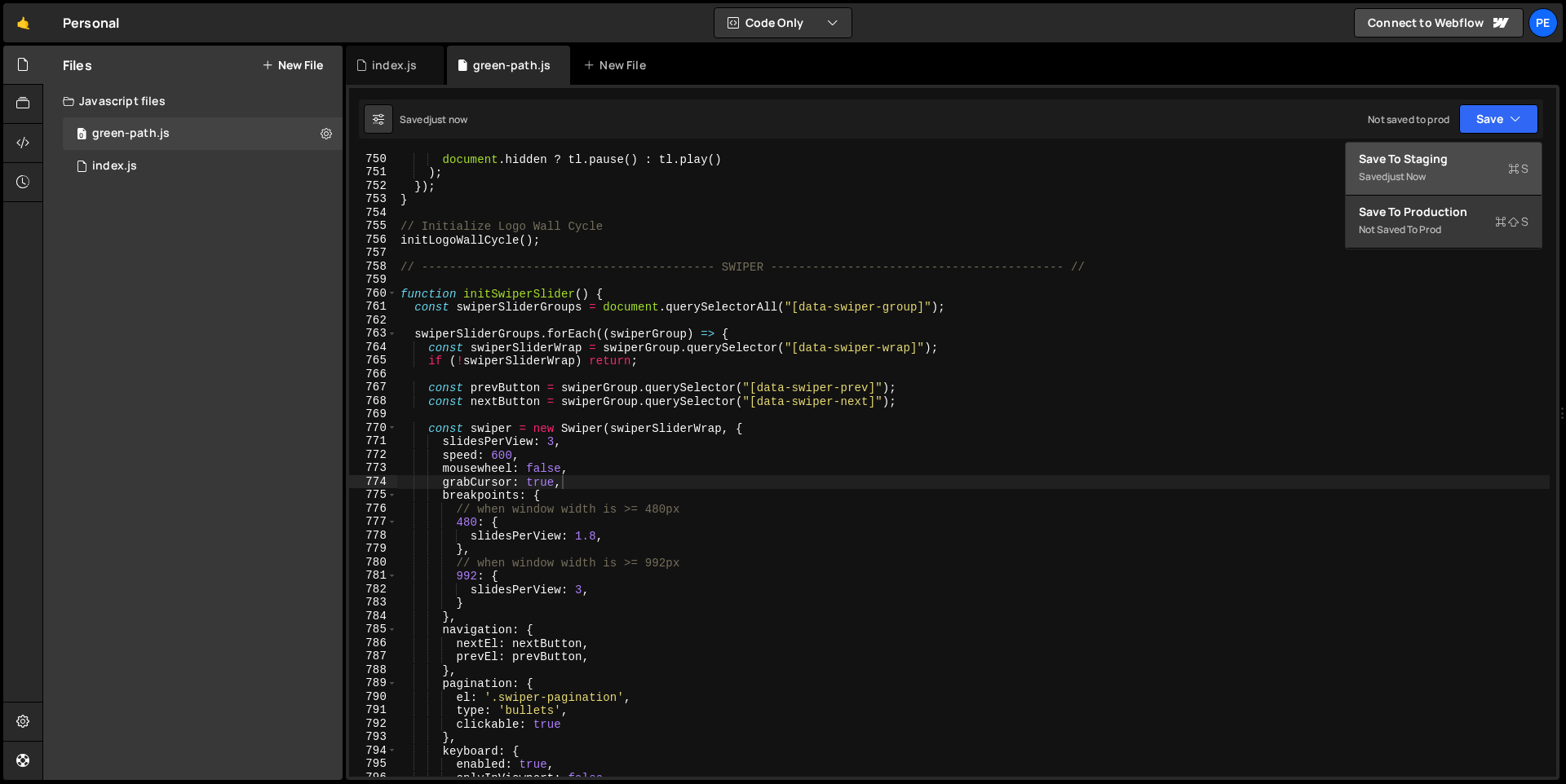
click at [1406, 179] on div "just now" at bounding box center [1405, 176] width 38 height 14
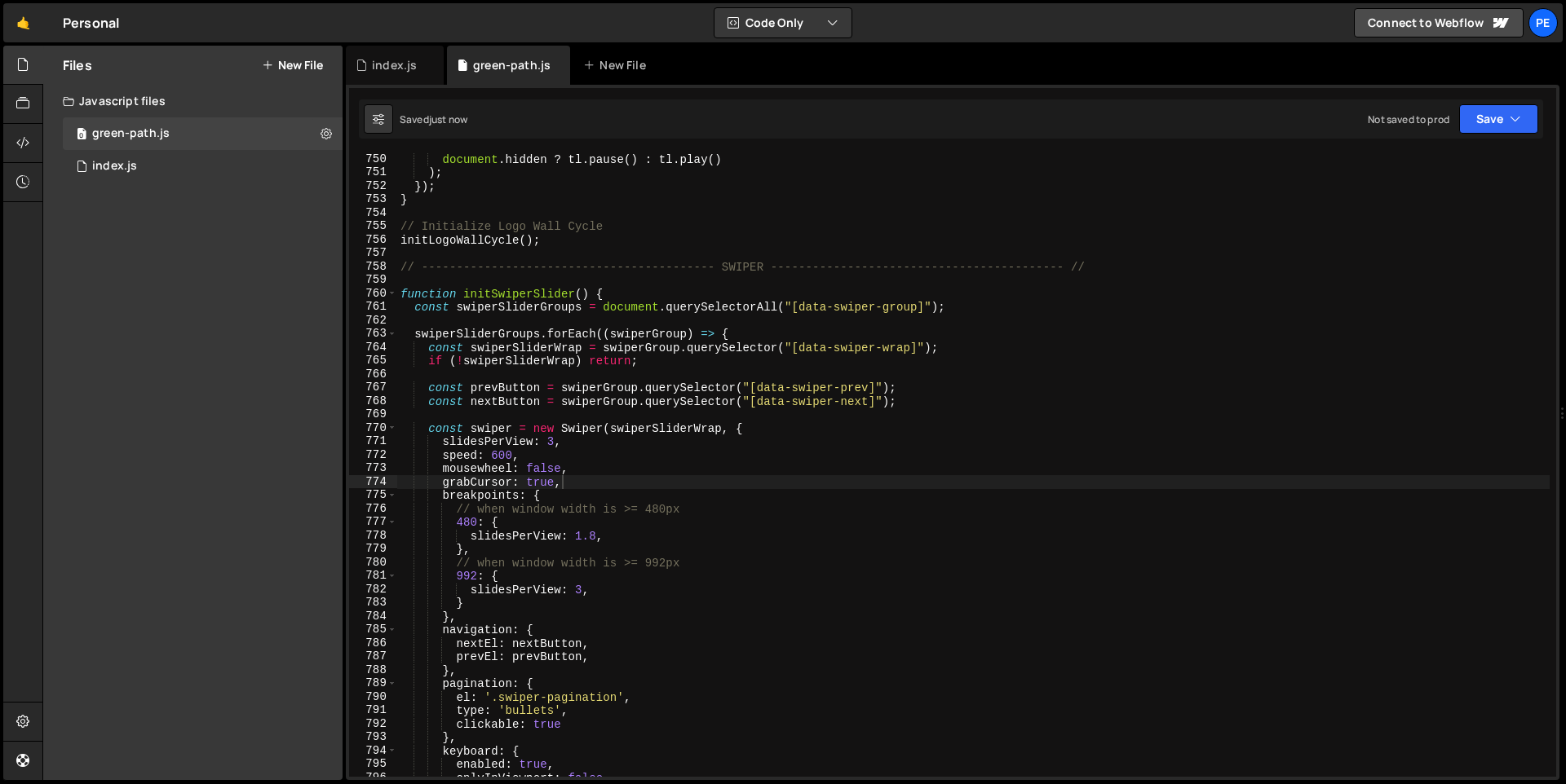
type textarea "const prevButton = swiperGroup.querySelector("[data-swiper-prev]");"
click at [1050, 389] on div "document . hidden ? tl . pause ( ) : tl . play ( ) ) ; }) ; } // Initialize Log…" at bounding box center [973, 477] width 1152 height 650
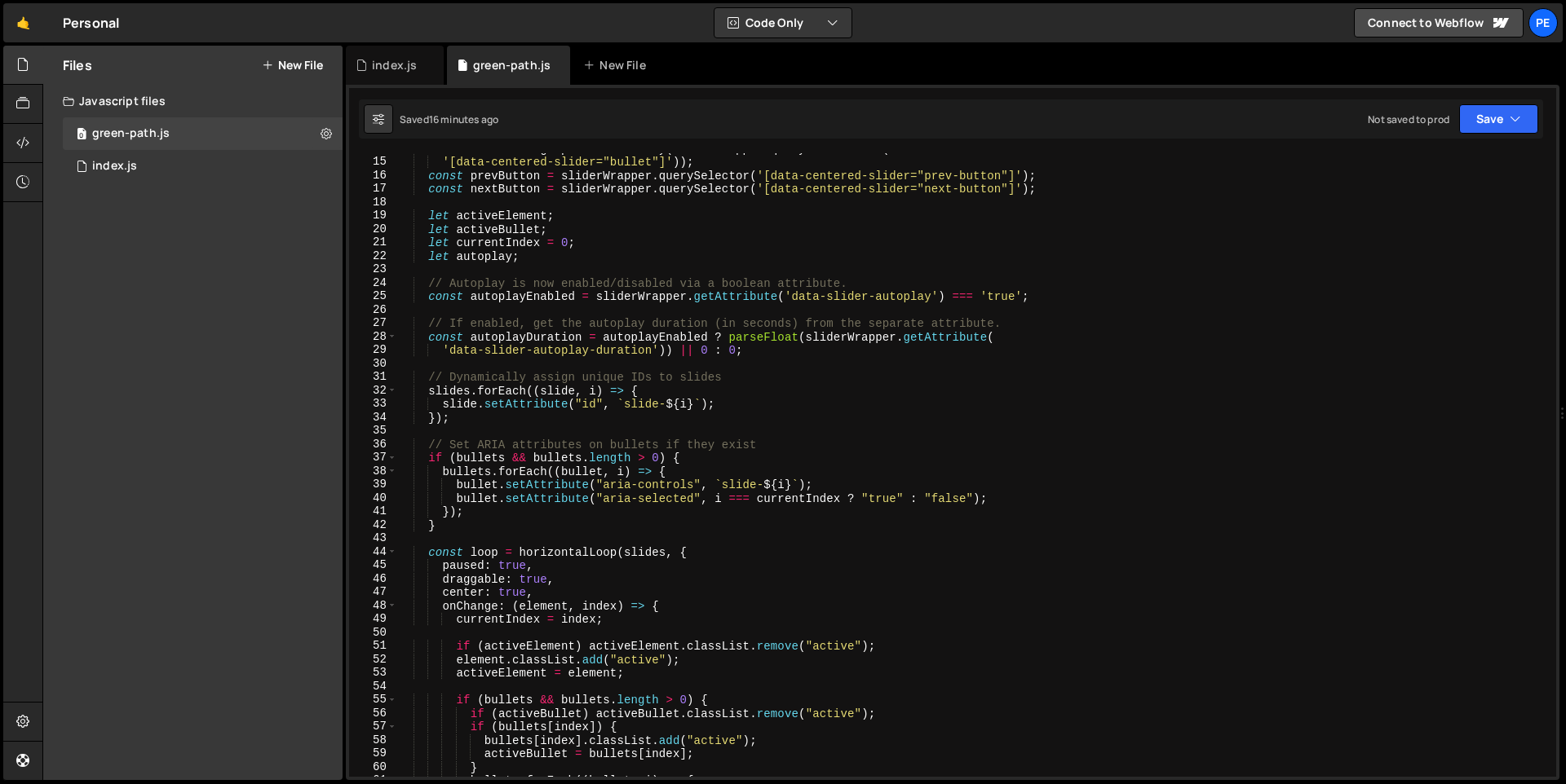
scroll to position [263, 0]
